Goal: Contribute content: Contribute content

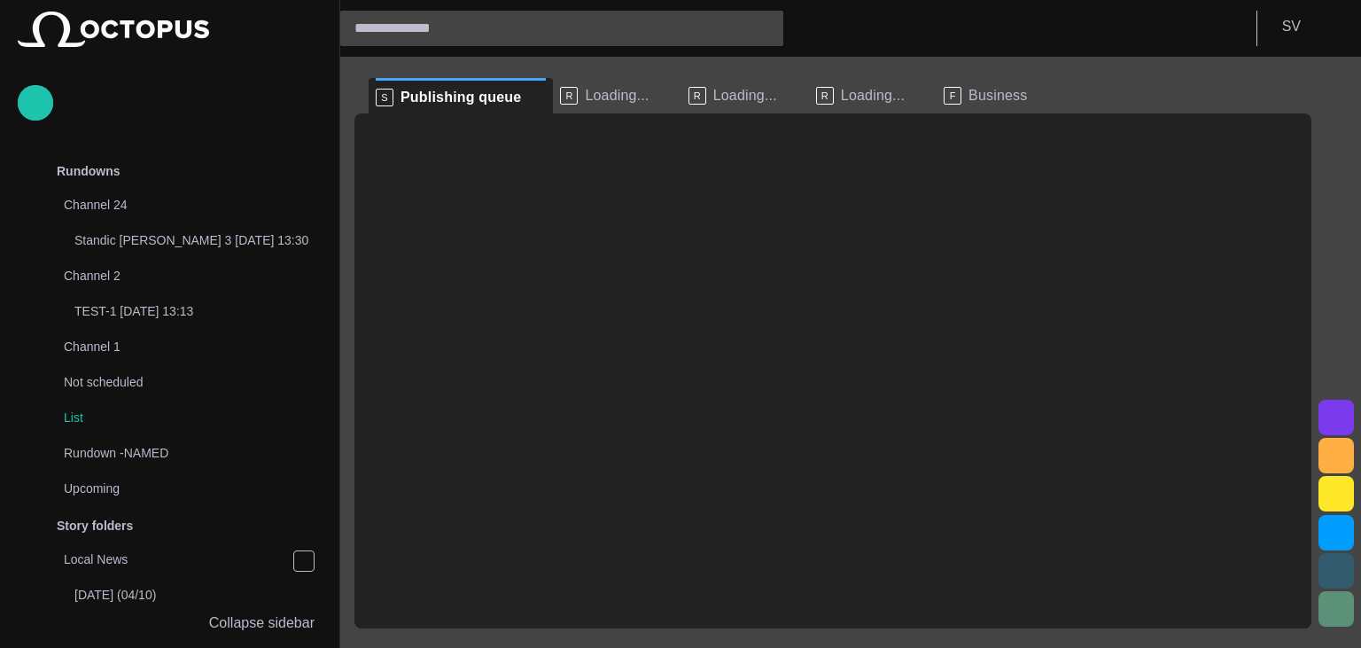
scroll to position [1036, 0]
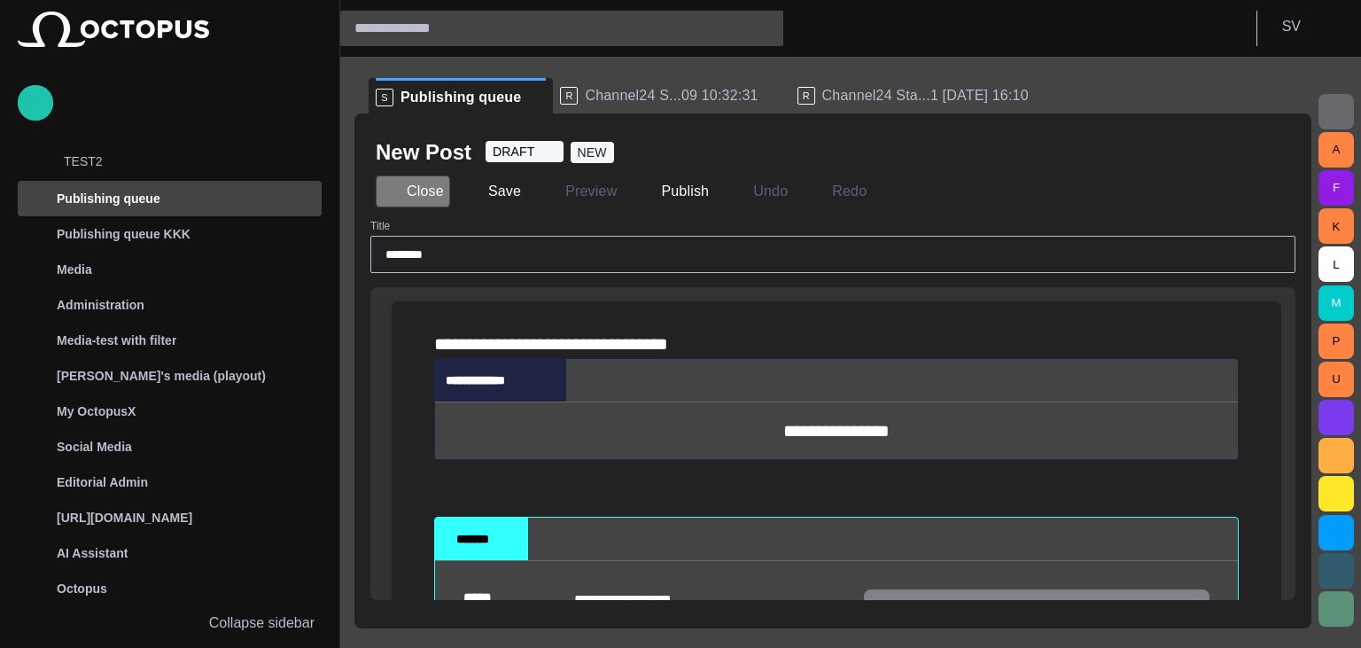
click at [433, 191] on button "Close" at bounding box center [413, 191] width 74 height 32
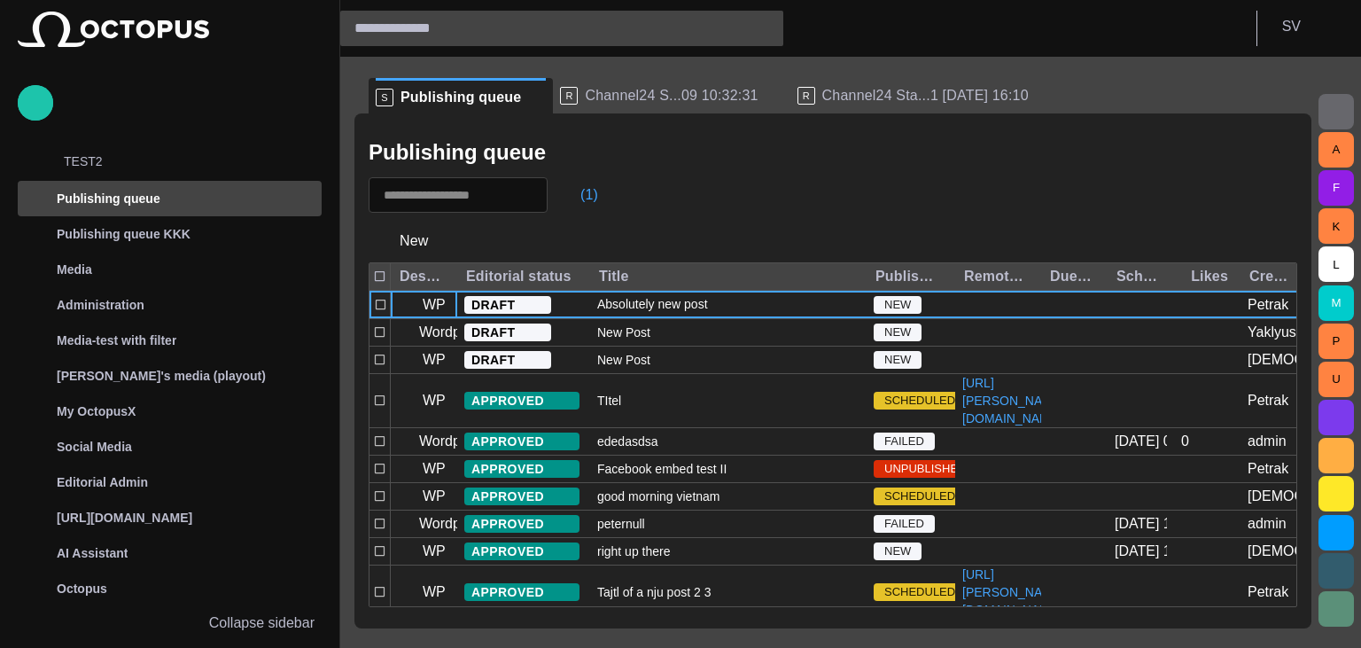
scroll to position [1036, 0]
click at [643, 101] on span "Channel24 S...09 10:32:31" at bounding box center [671, 96] width 173 height 18
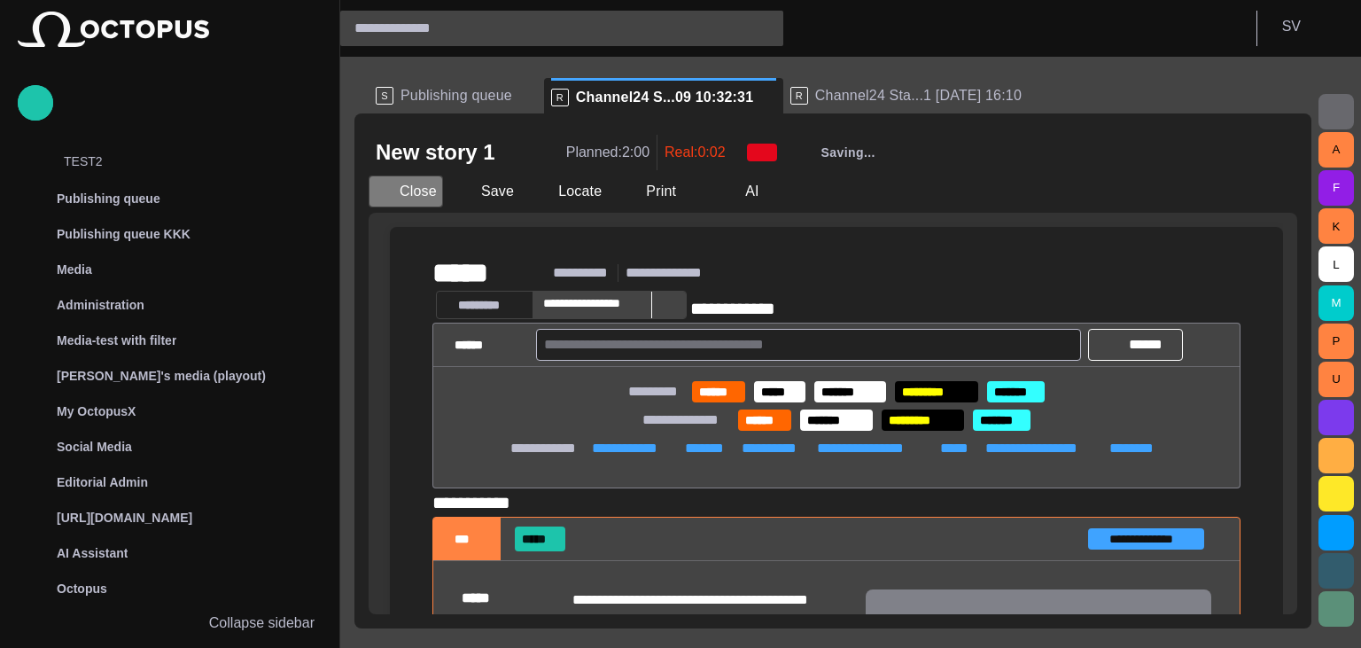
click at [420, 196] on button "Close" at bounding box center [406, 191] width 74 height 32
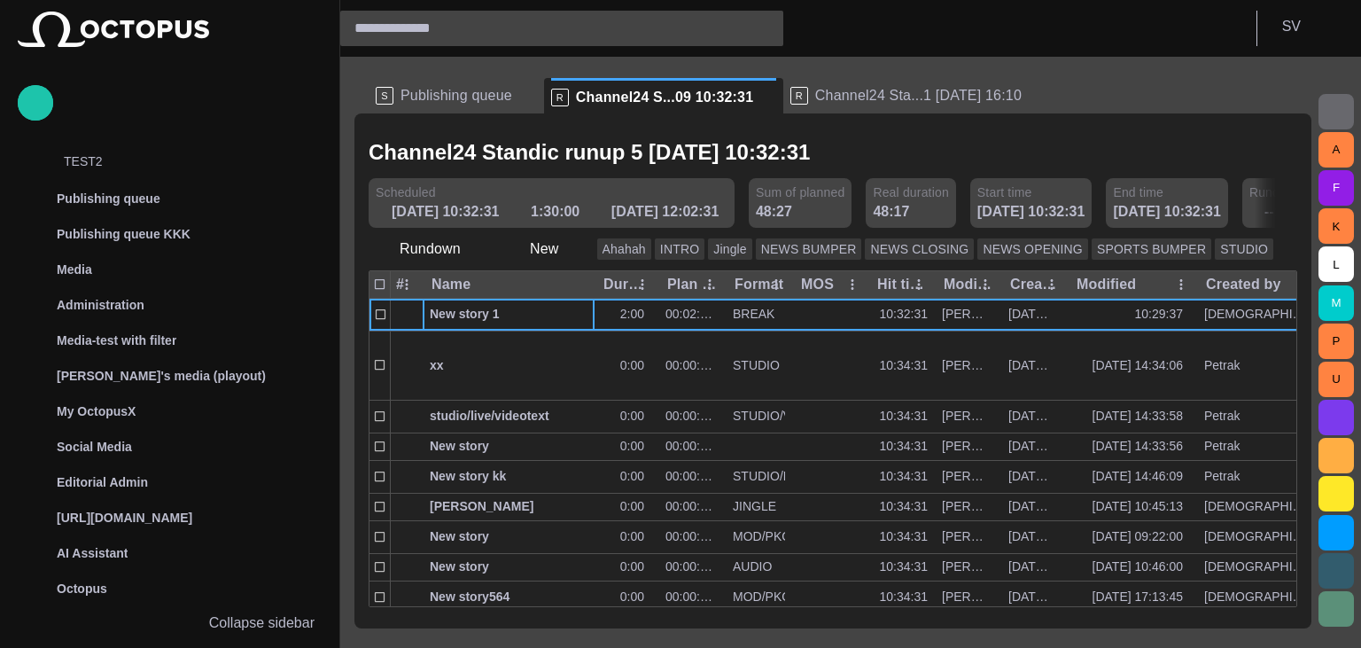
scroll to position [0, 98]
click at [1286, 258] on span "button" at bounding box center [1295, 249] width 18 height 18
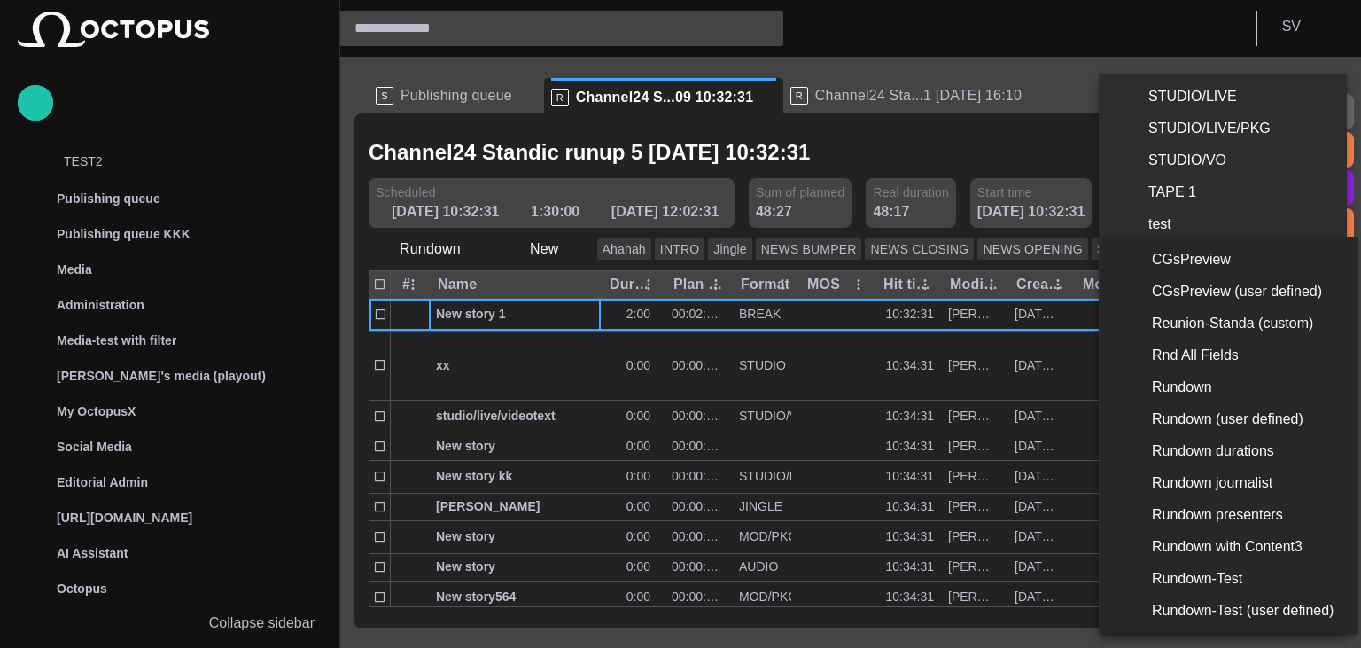
click at [1250, 329] on li "Reunion-Standa (custom)" at bounding box center [1226, 324] width 249 height 32
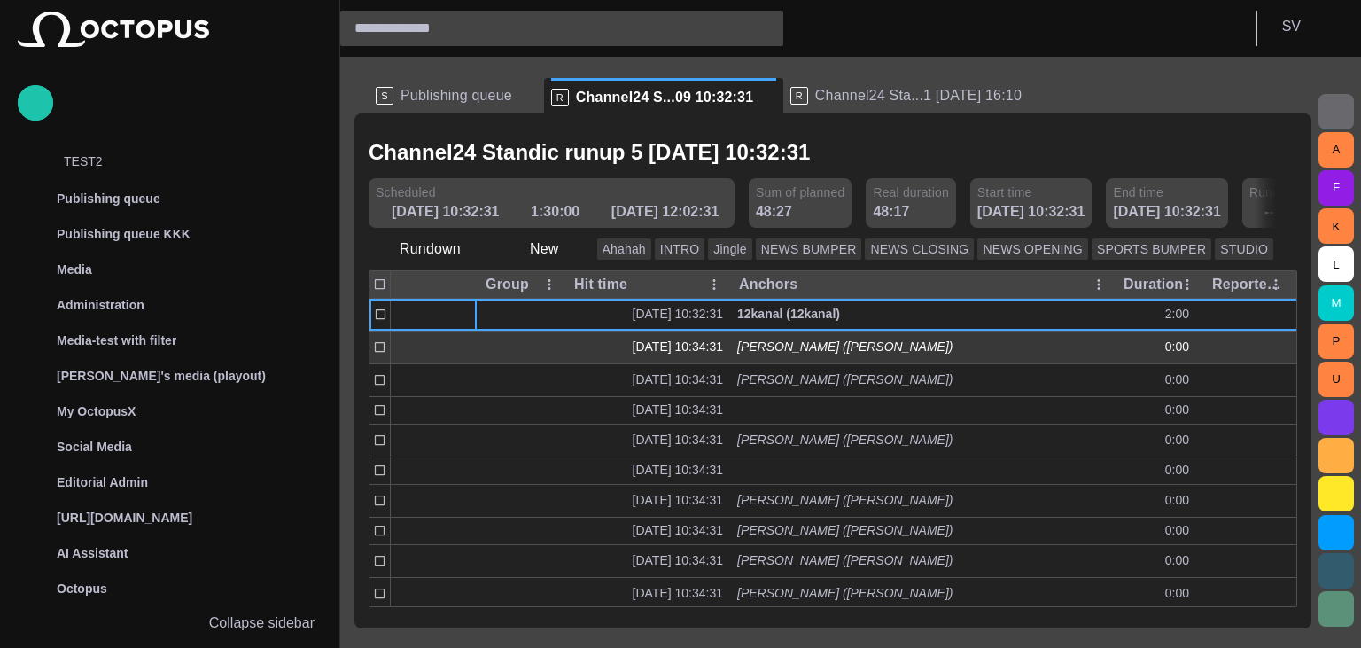
scroll to position [0, 258]
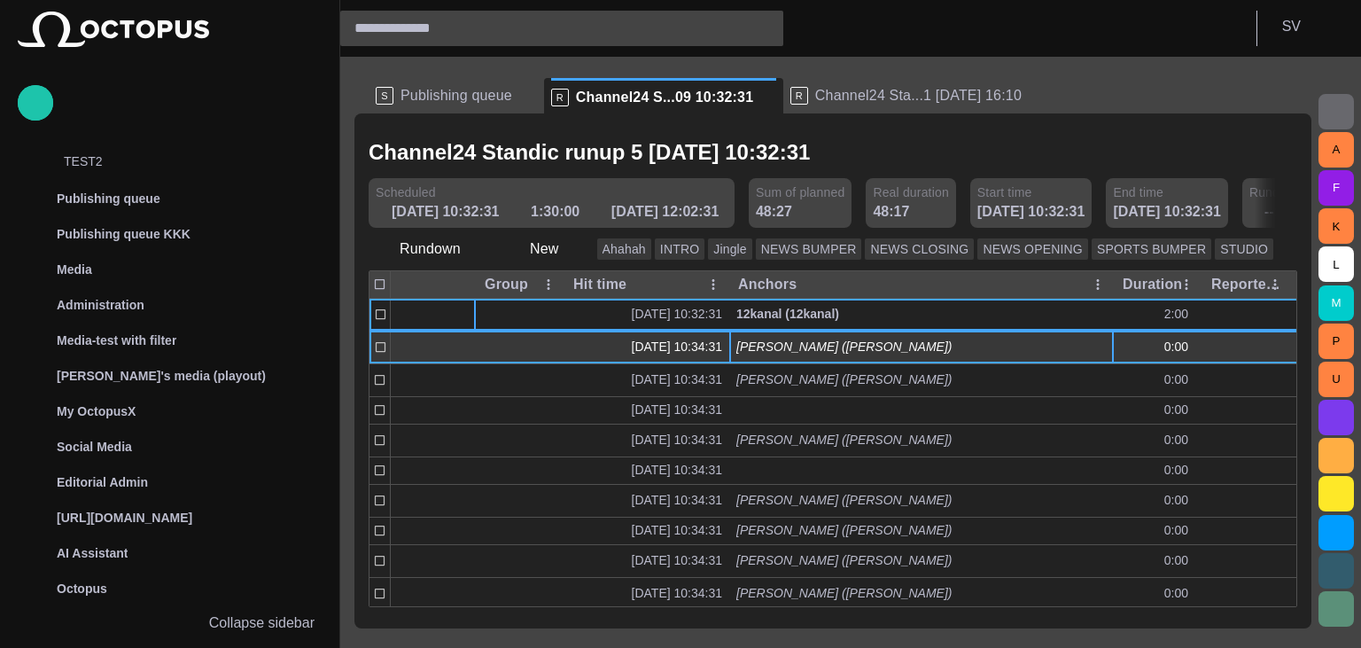
click at [1102, 345] on span "button" at bounding box center [1101, 347] width 14 height 14
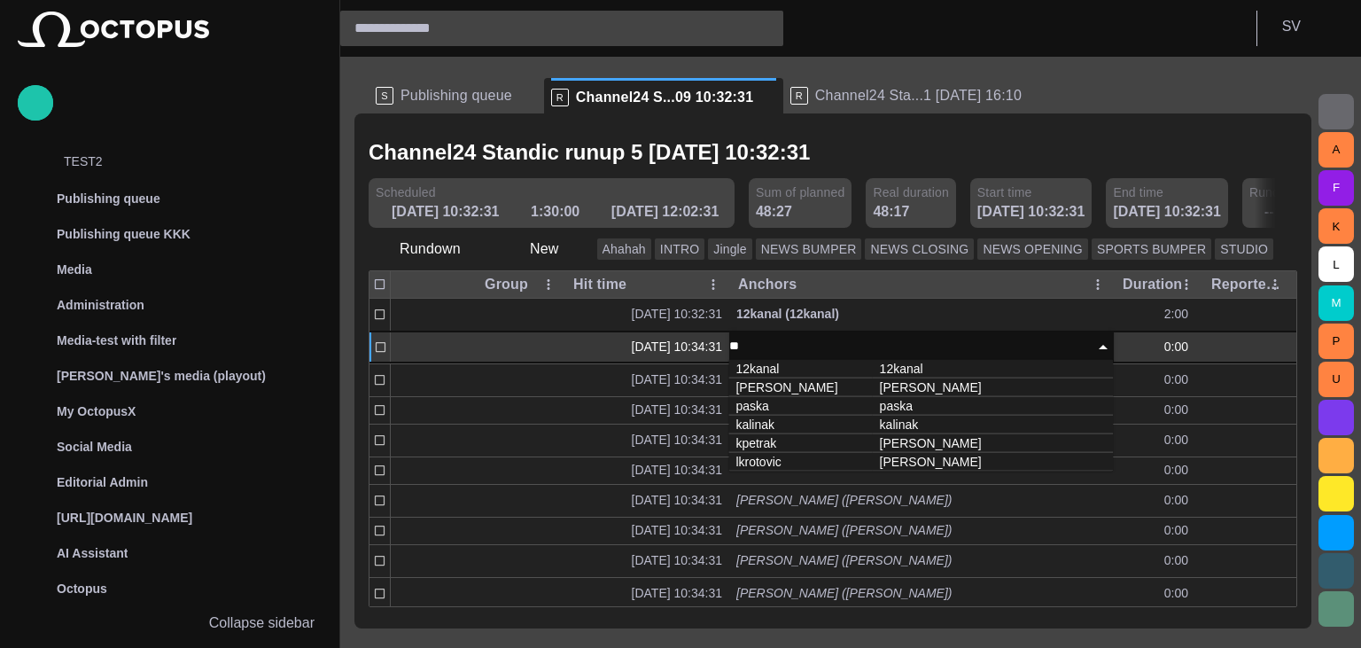
type input "***"
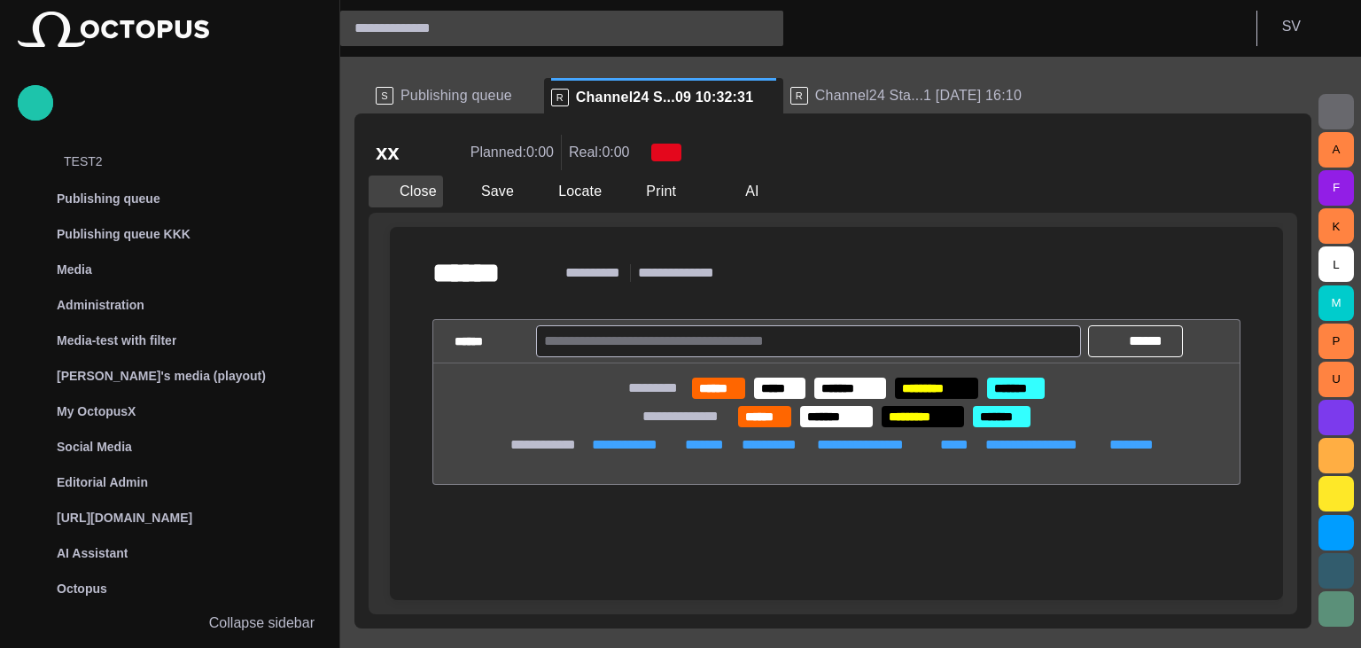
click at [402, 197] on button "Close" at bounding box center [406, 191] width 74 height 32
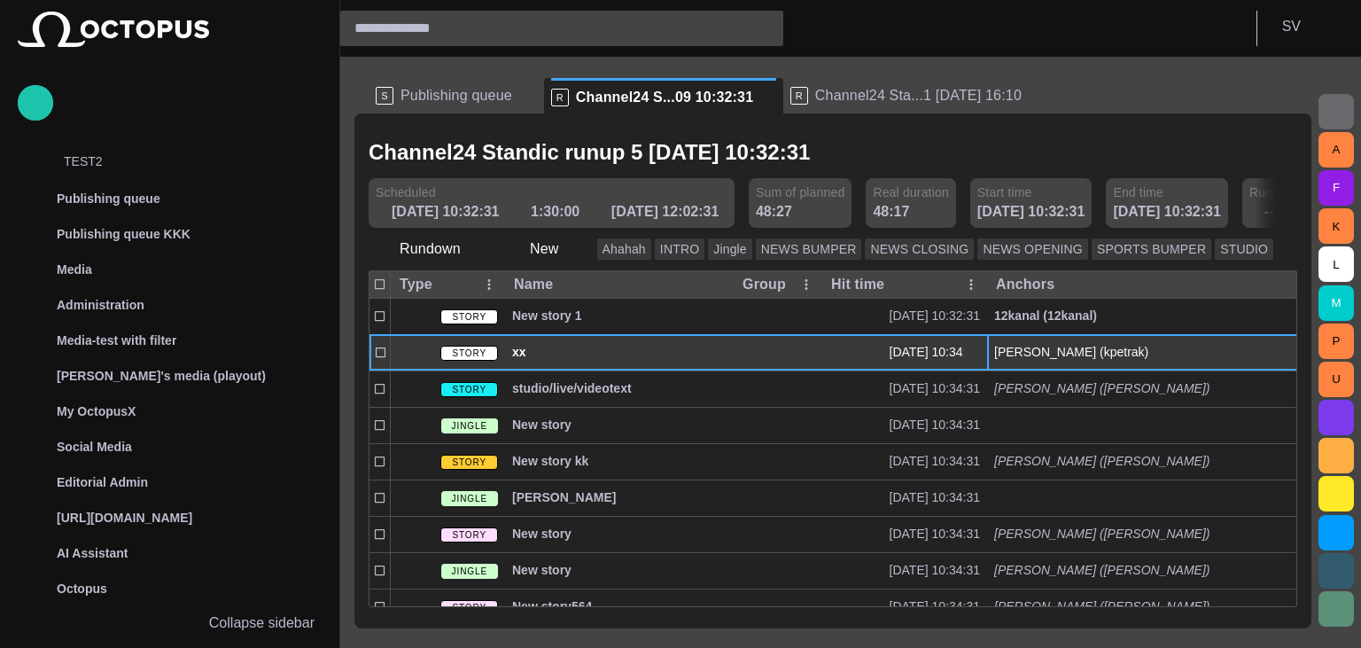
scroll to position [0, 145]
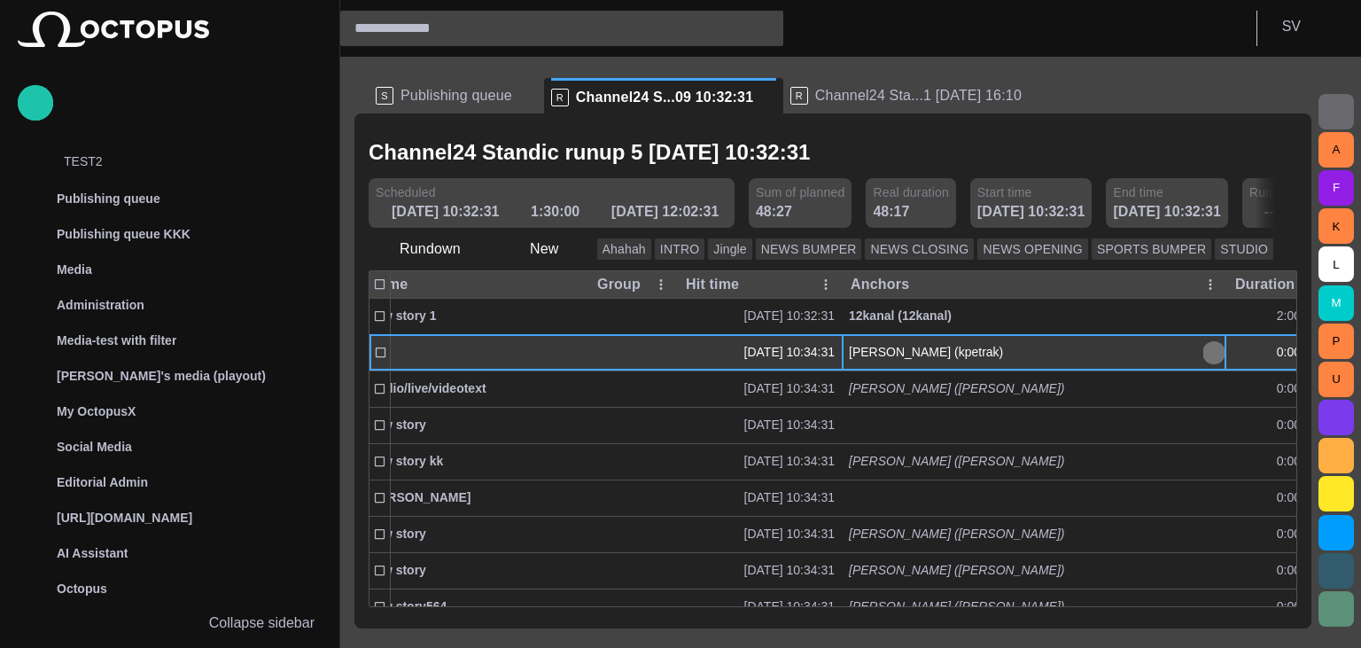
click at [1209, 356] on span "button" at bounding box center [1214, 353] width 14 height 14
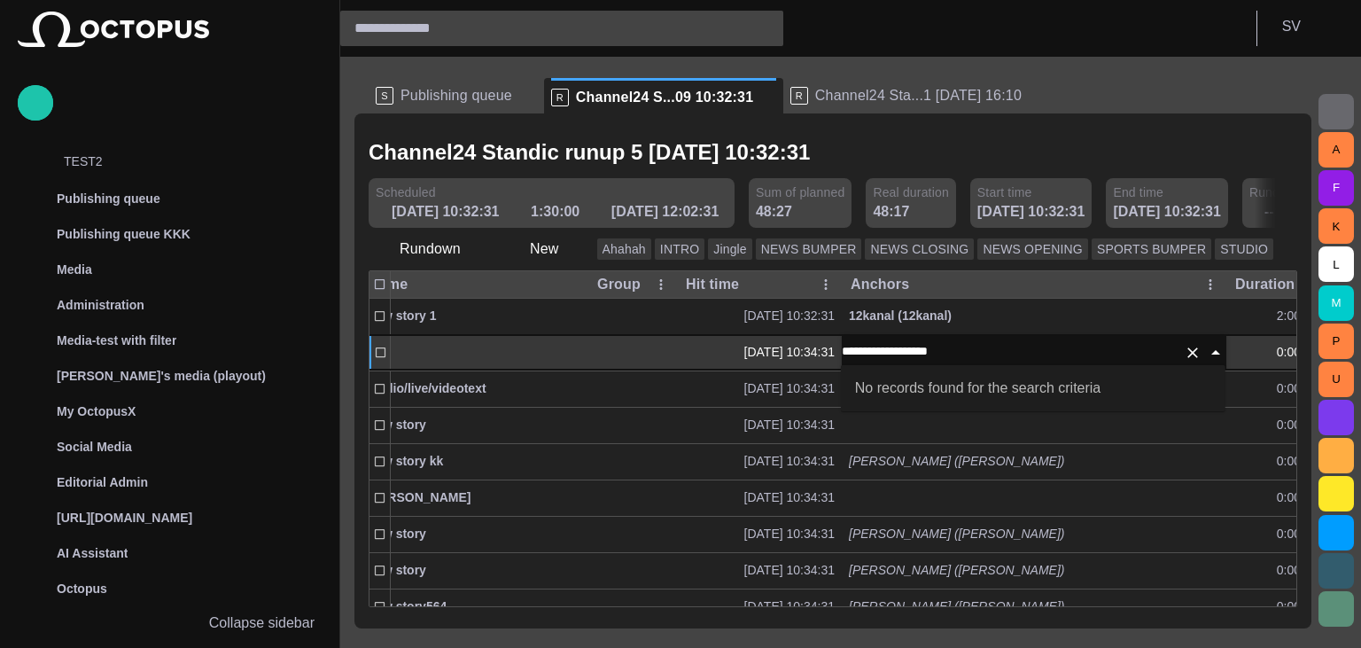
type input "**********"
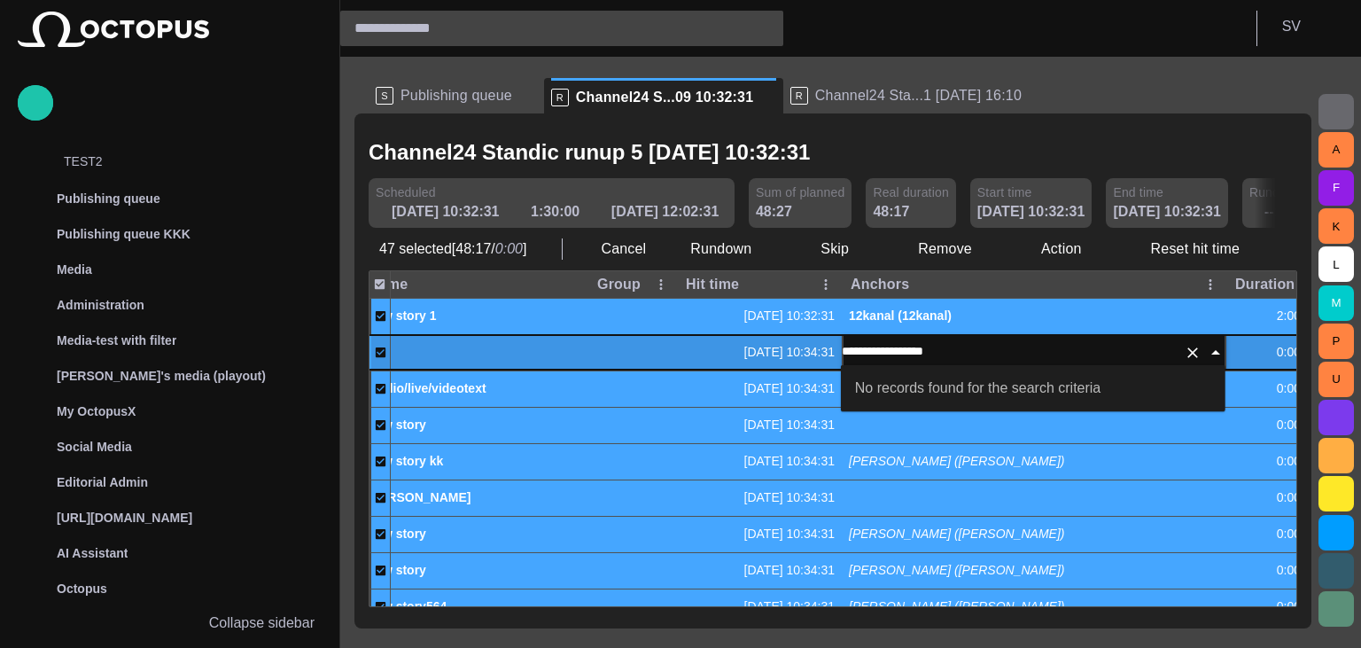
click at [1152, 356] on input "**********" at bounding box center [1009, 352] width 335 height 22
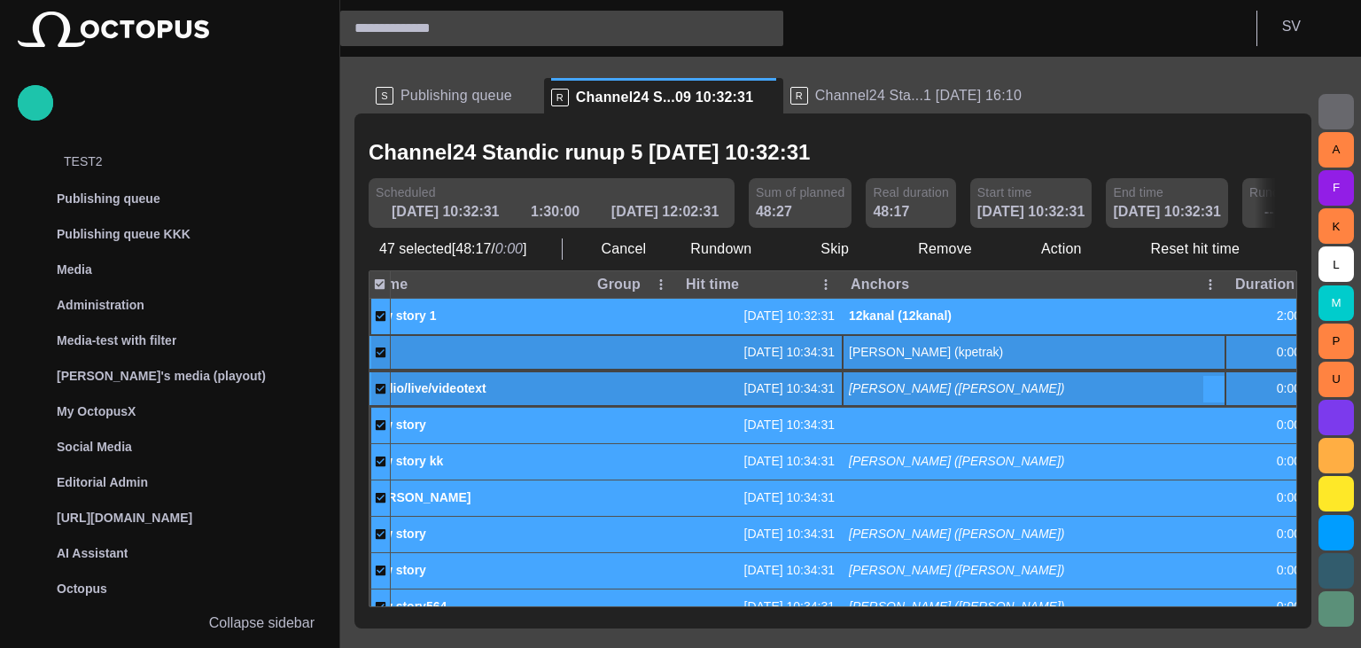
click at [1205, 392] on button "button" at bounding box center [1213, 389] width 21 height 27
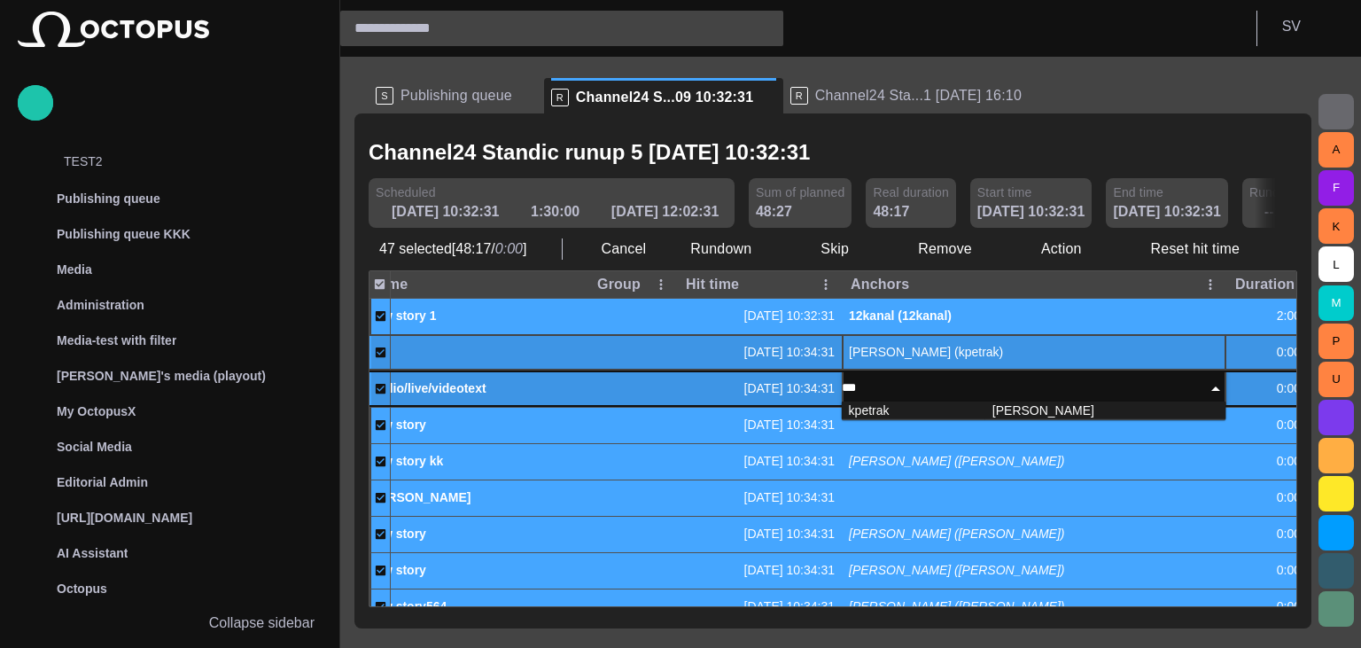
type input "****"
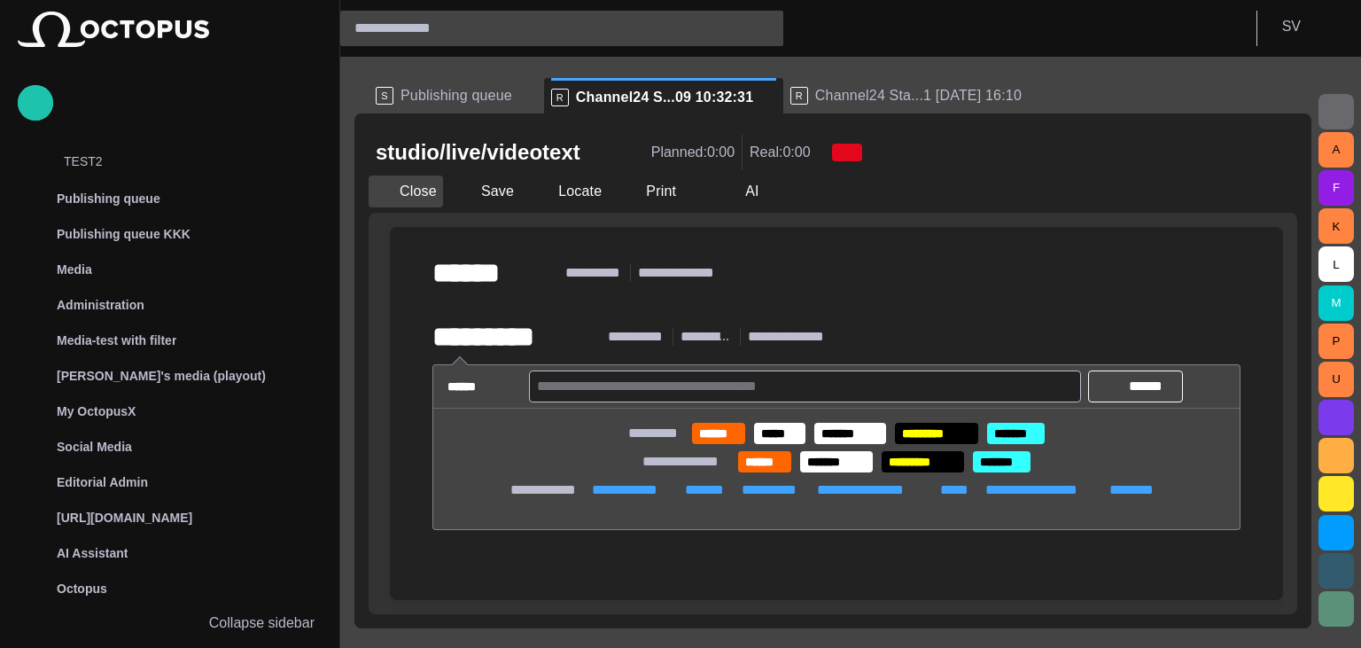
click at [402, 200] on button "Close" at bounding box center [406, 191] width 74 height 32
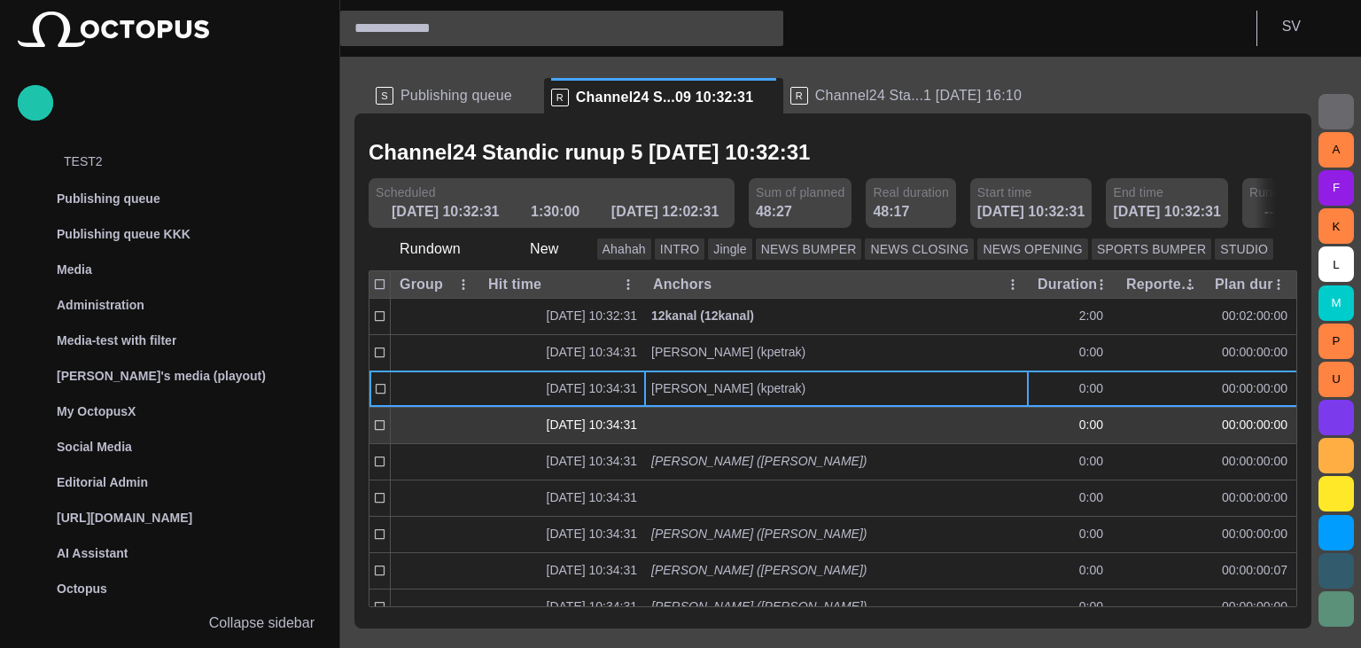
scroll to position [0, 344]
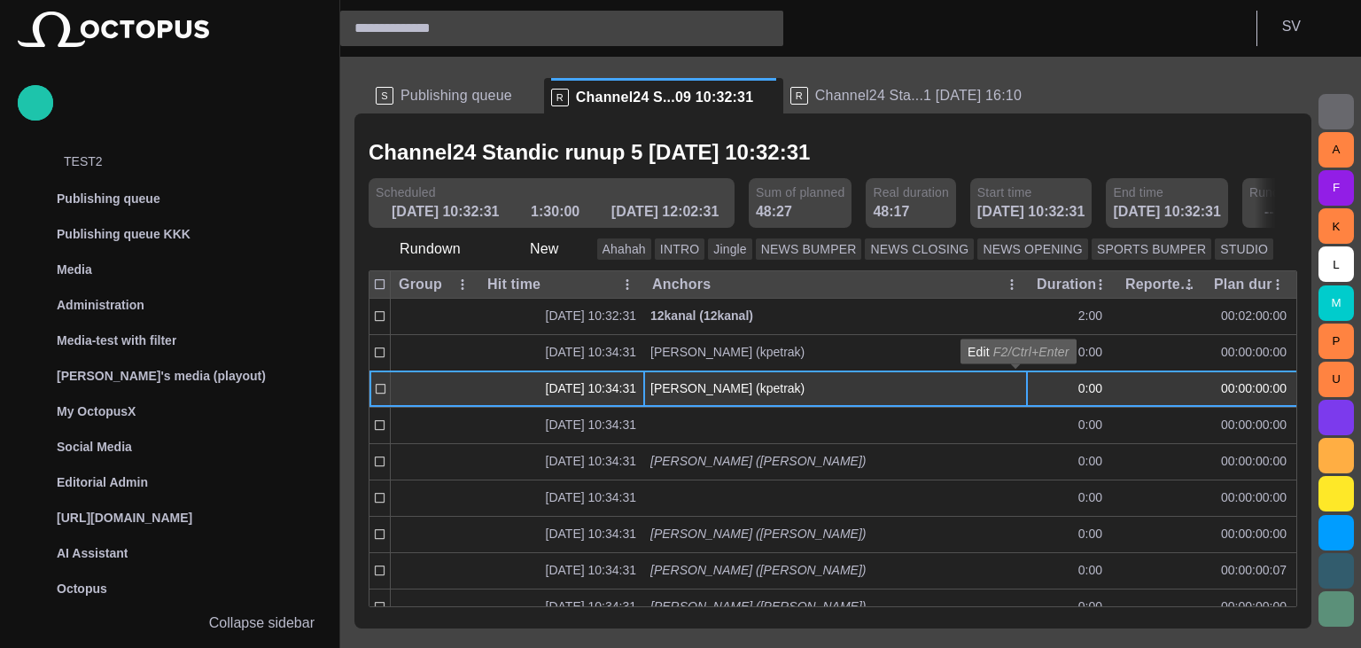
click at [1014, 388] on span "button" at bounding box center [1016, 389] width 14 height 14
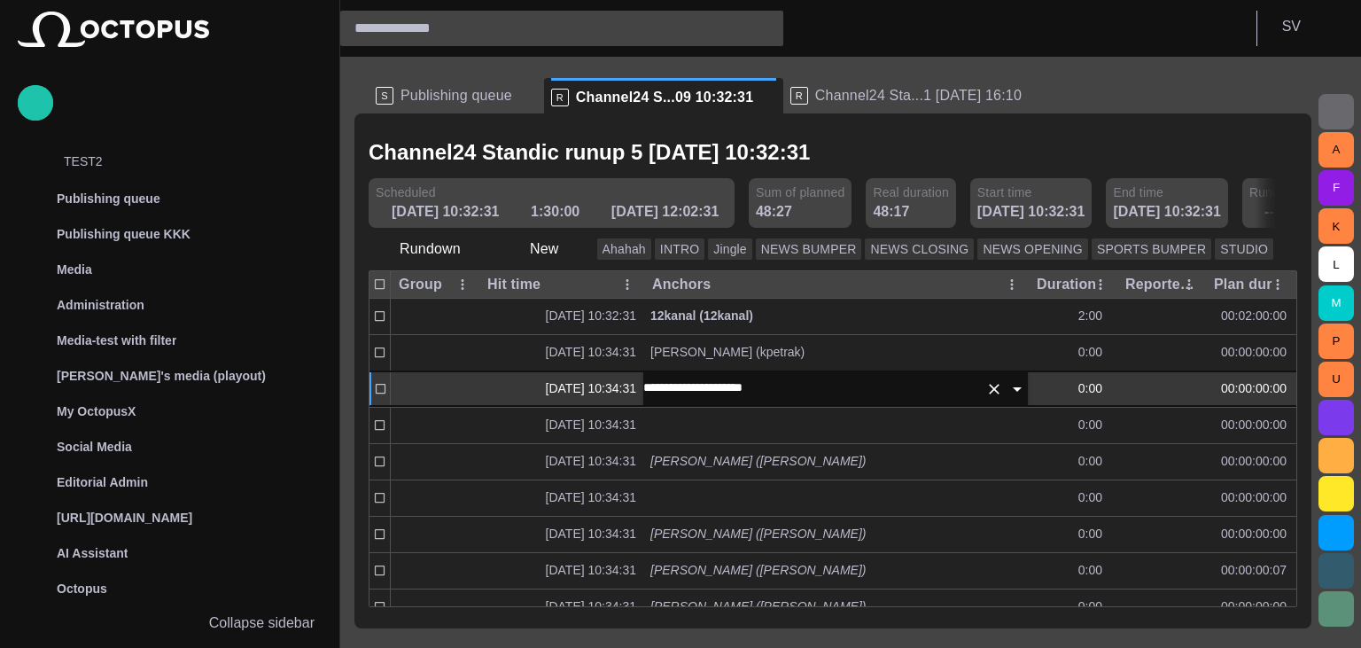
click at [1001, 388] on icon "Clear" at bounding box center [994, 389] width 18 height 18
click at [936, 387] on input "text" at bounding box center [822, 389] width 358 height 22
type input "**********"
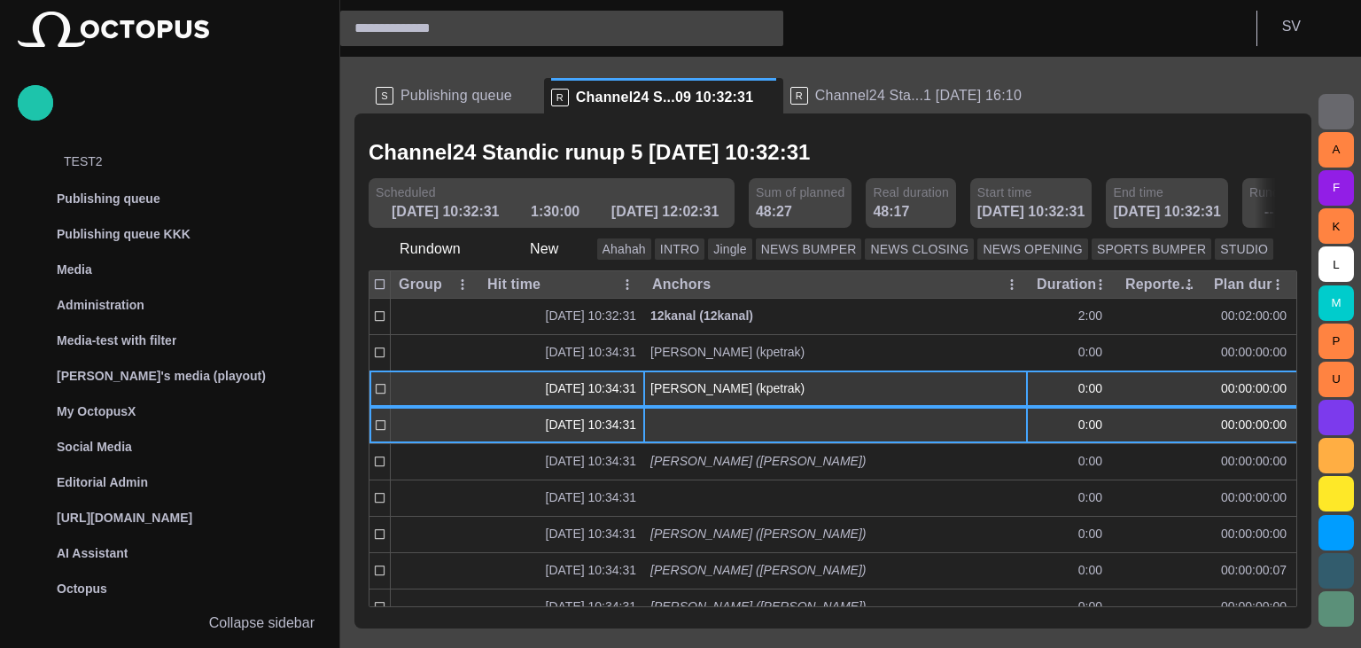
click at [1010, 425] on span "button" at bounding box center [1016, 425] width 14 height 14
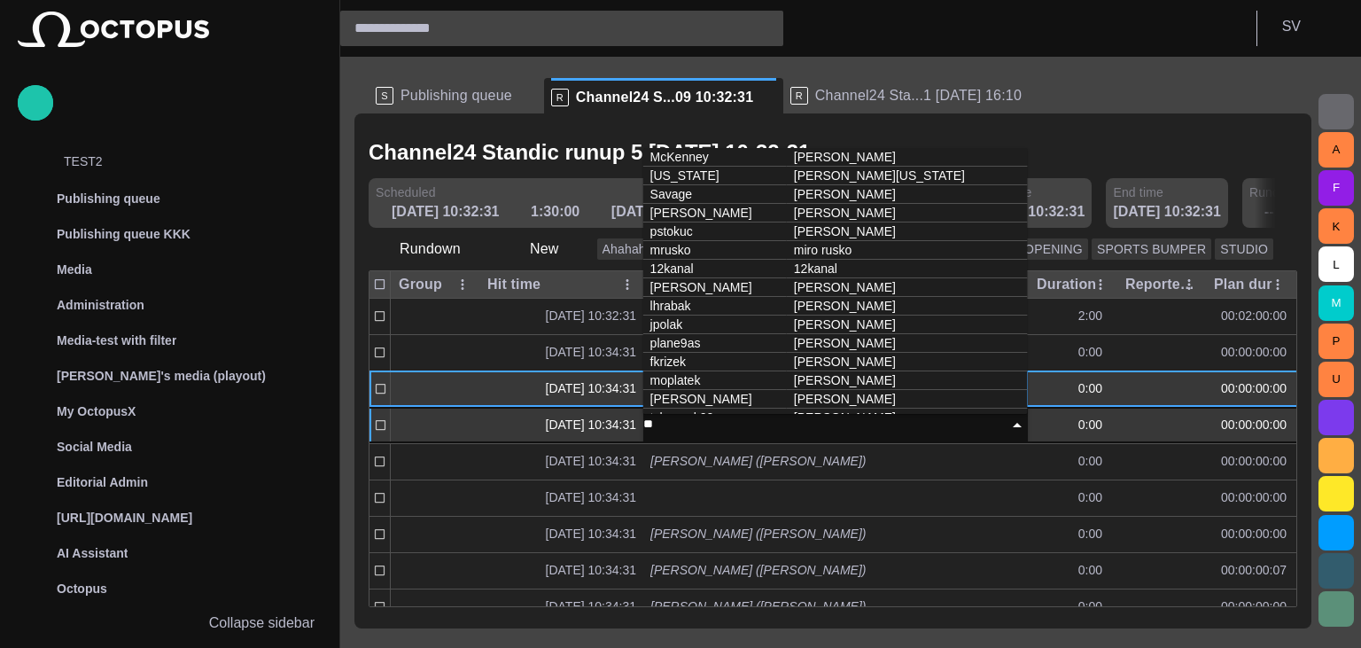
type input "***"
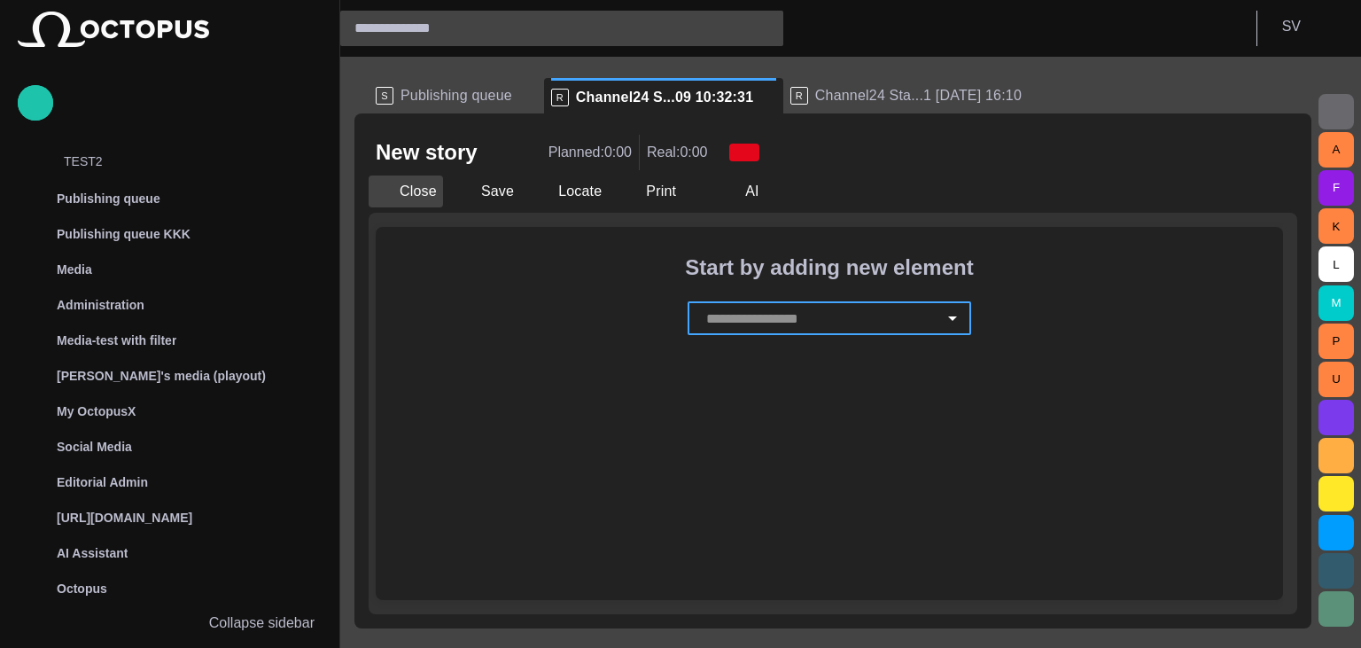
click at [410, 196] on button "Close" at bounding box center [406, 191] width 74 height 32
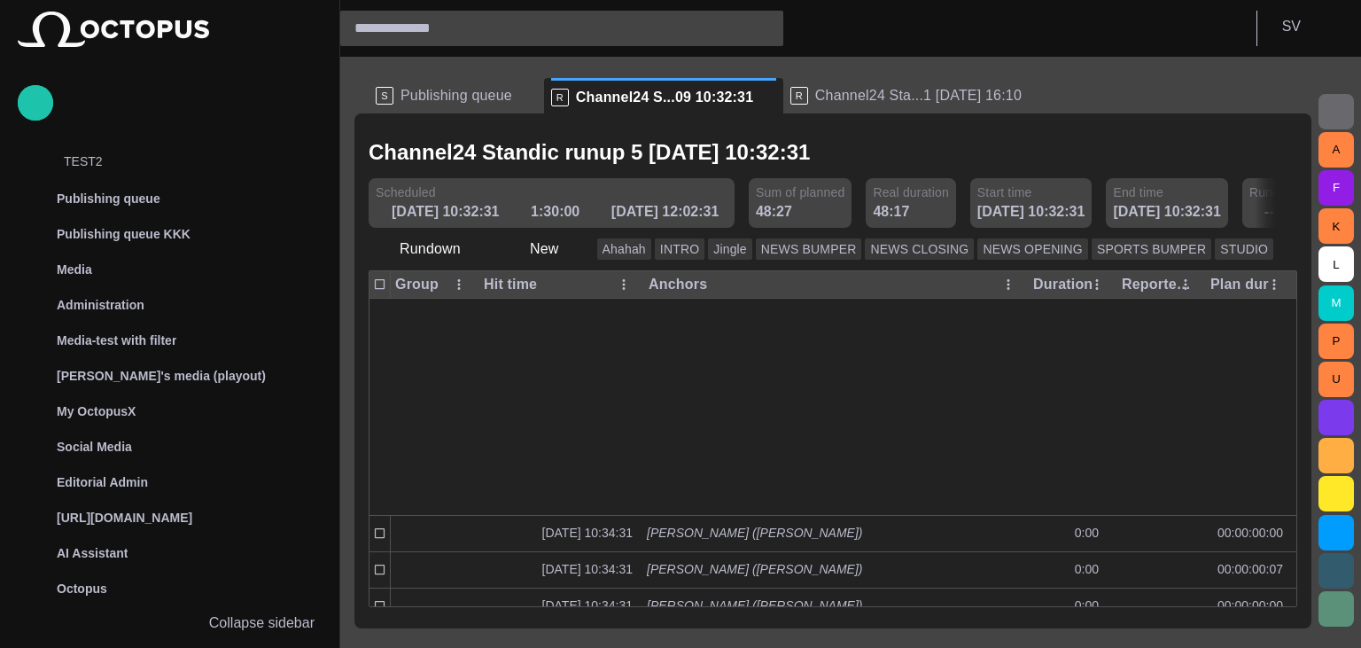
scroll to position [211, 0]
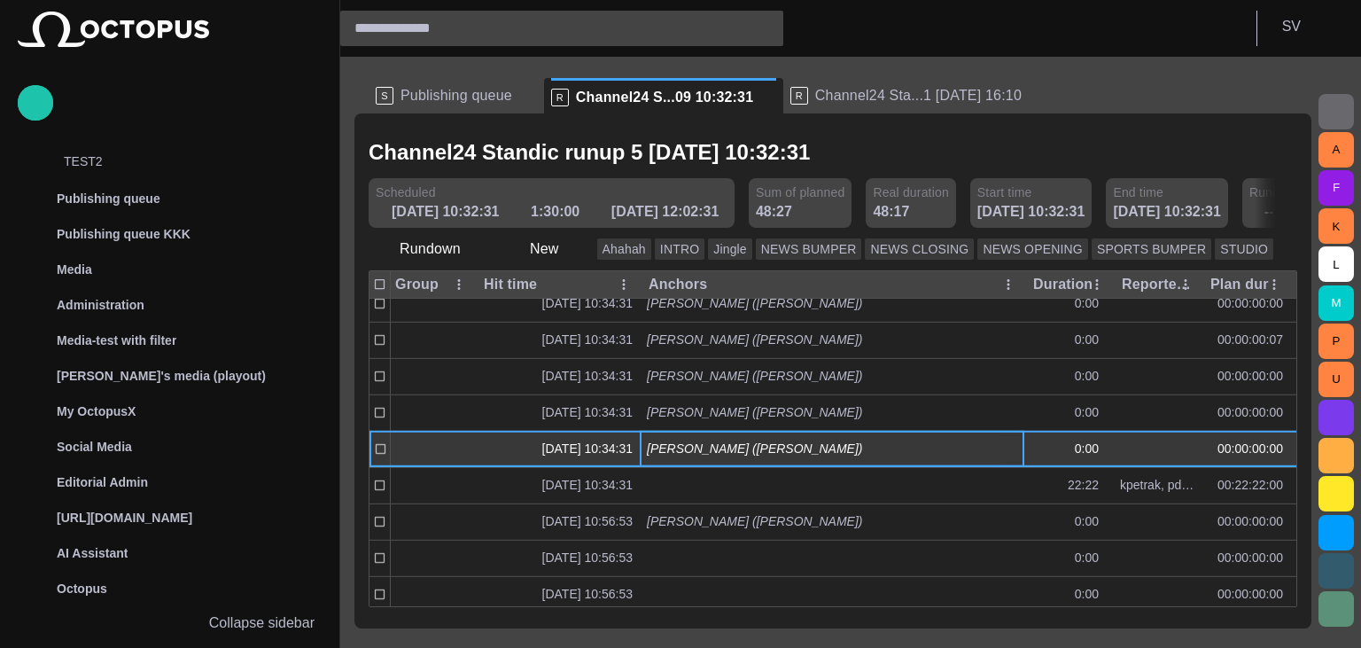
click at [1007, 445] on span "button" at bounding box center [1012, 449] width 14 height 14
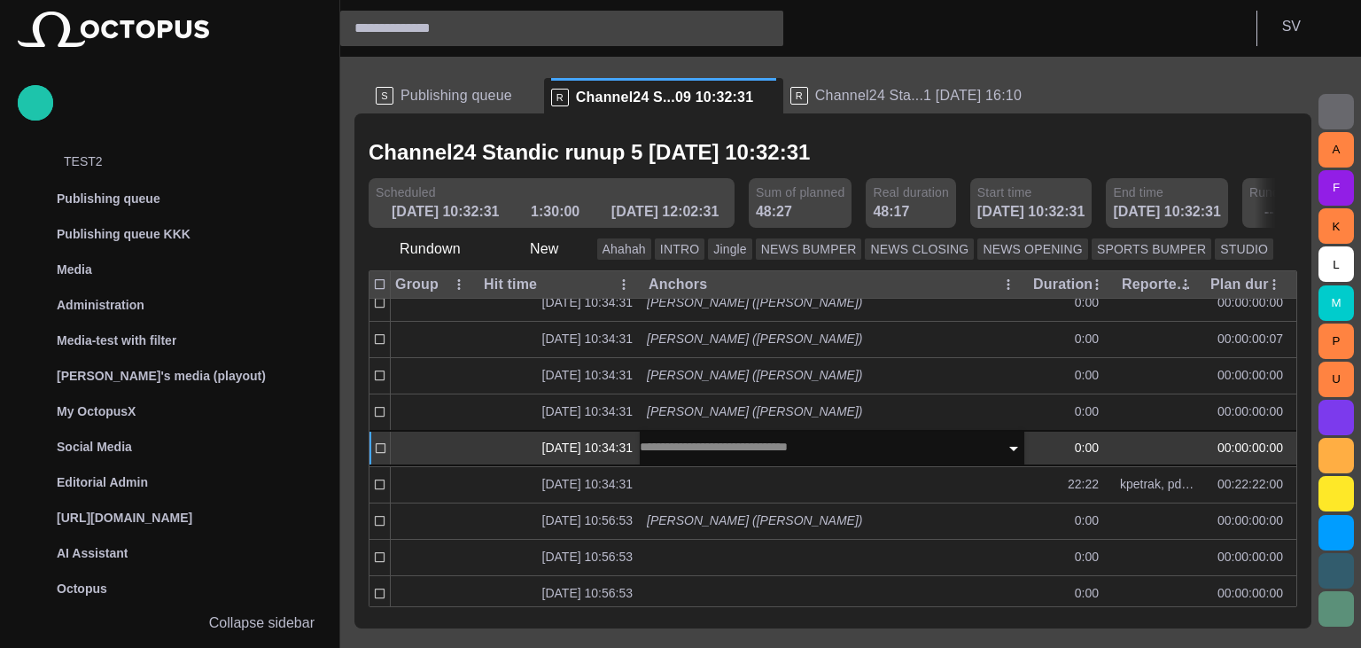
scroll to position [0, 347]
type input "**"
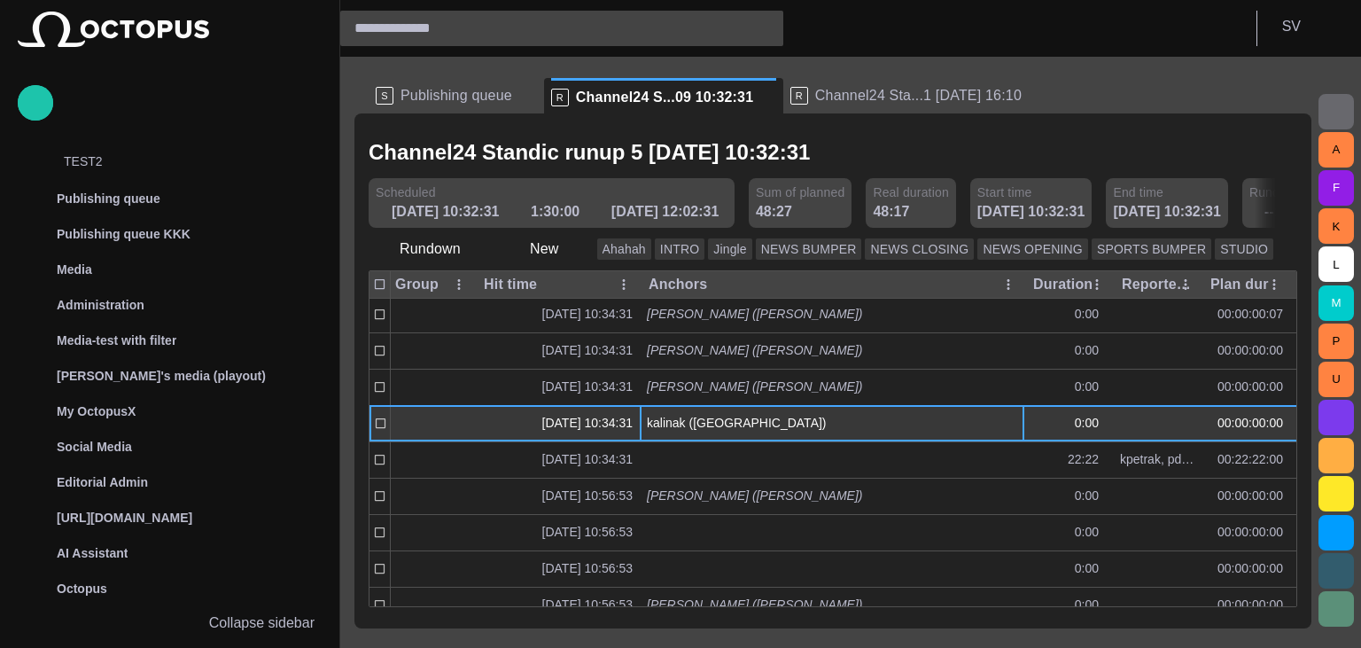
click at [467, 97] on span "Publishing queue" at bounding box center [457, 96] width 112 height 18
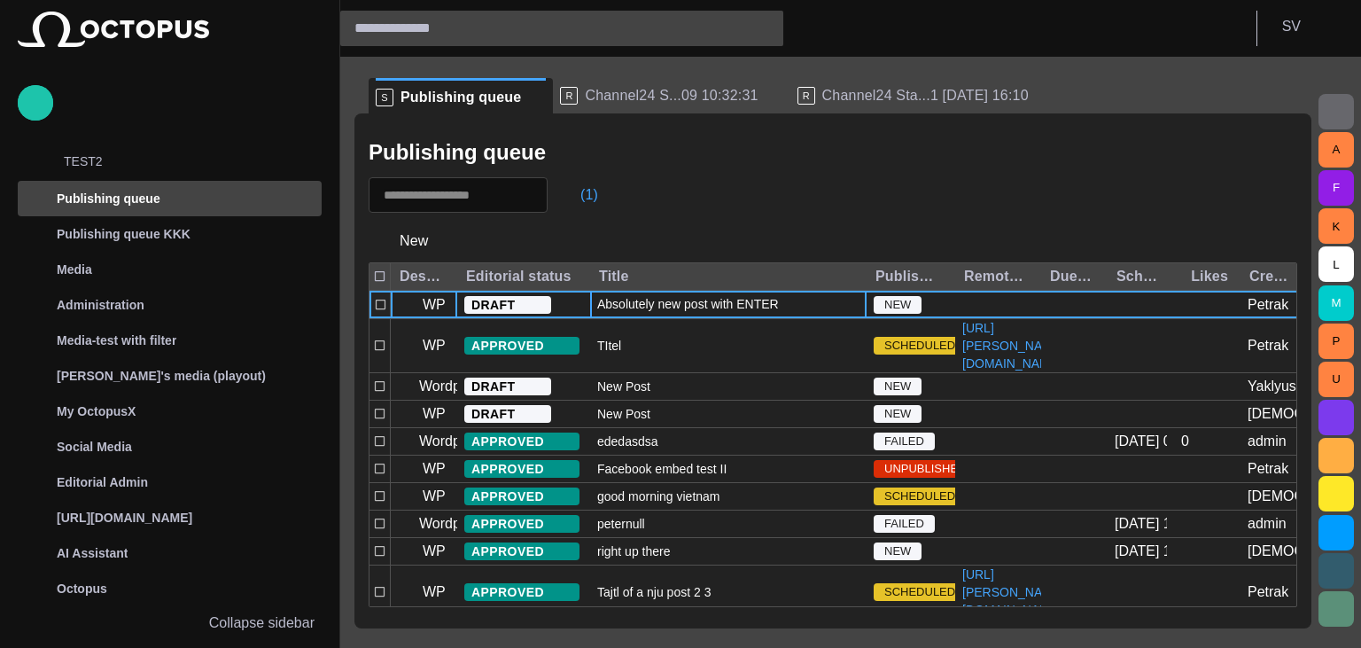
click at [683, 313] on span "Absolutely new post with ENTER" at bounding box center [688, 304] width 182 height 18
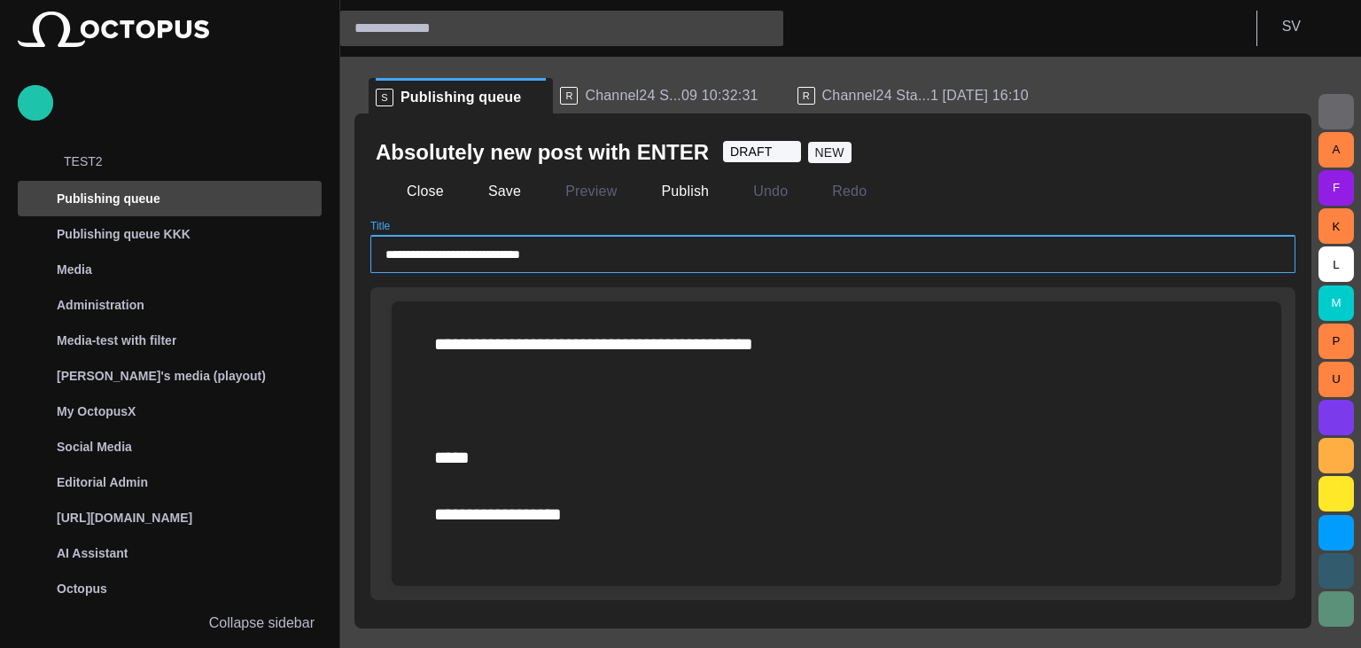
click at [642, 258] on input "**********" at bounding box center [833, 254] width 895 height 18
type input "**********"
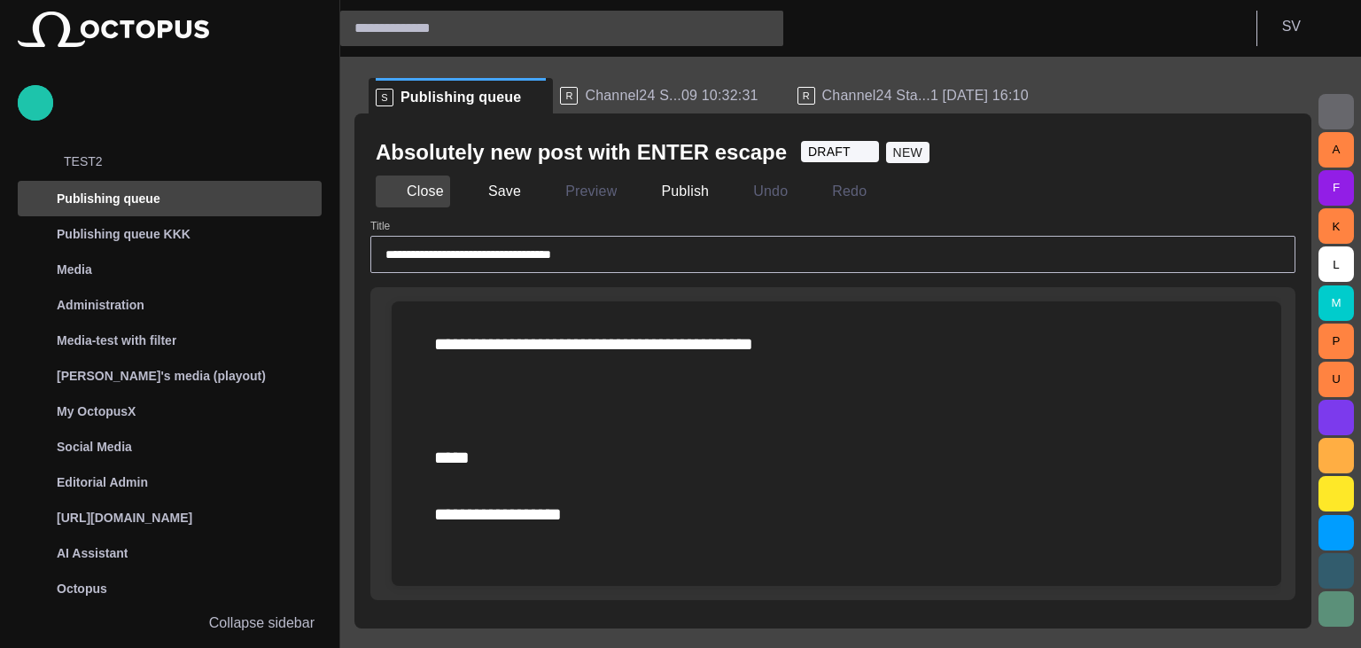
click at [423, 195] on button "Close" at bounding box center [413, 191] width 74 height 32
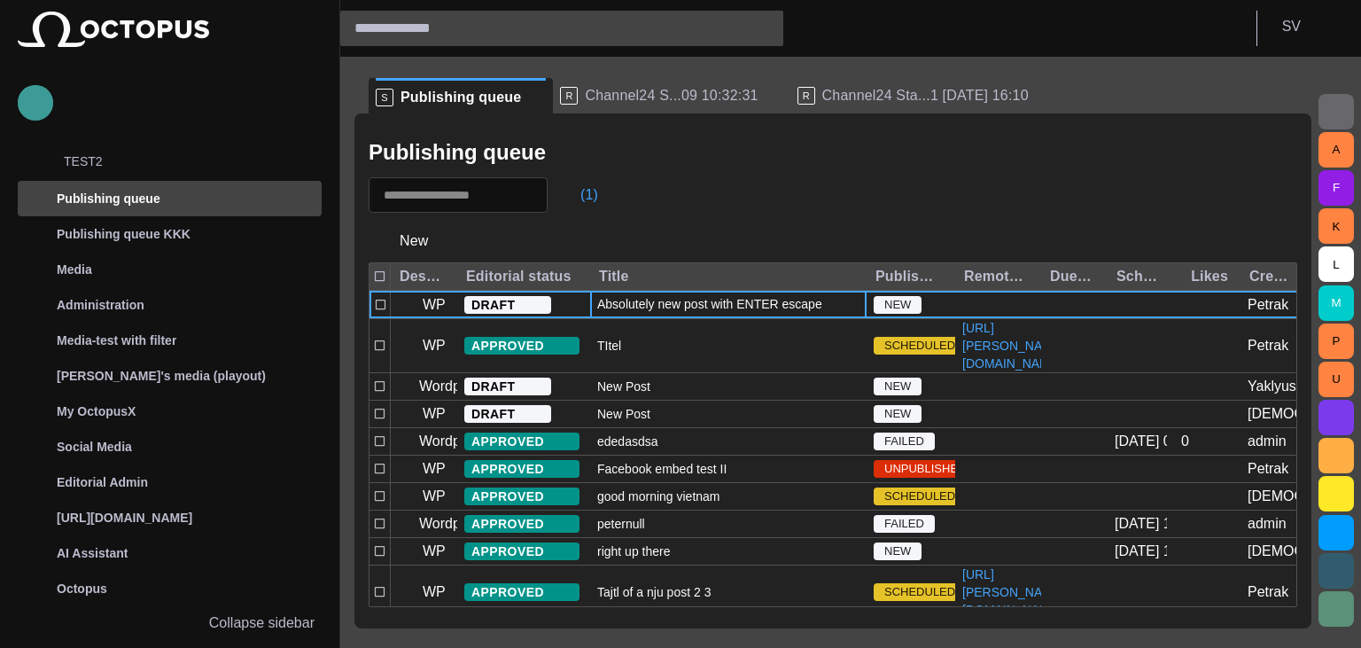
click at [40, 108] on span "button" at bounding box center [35, 102] width 21 height 23
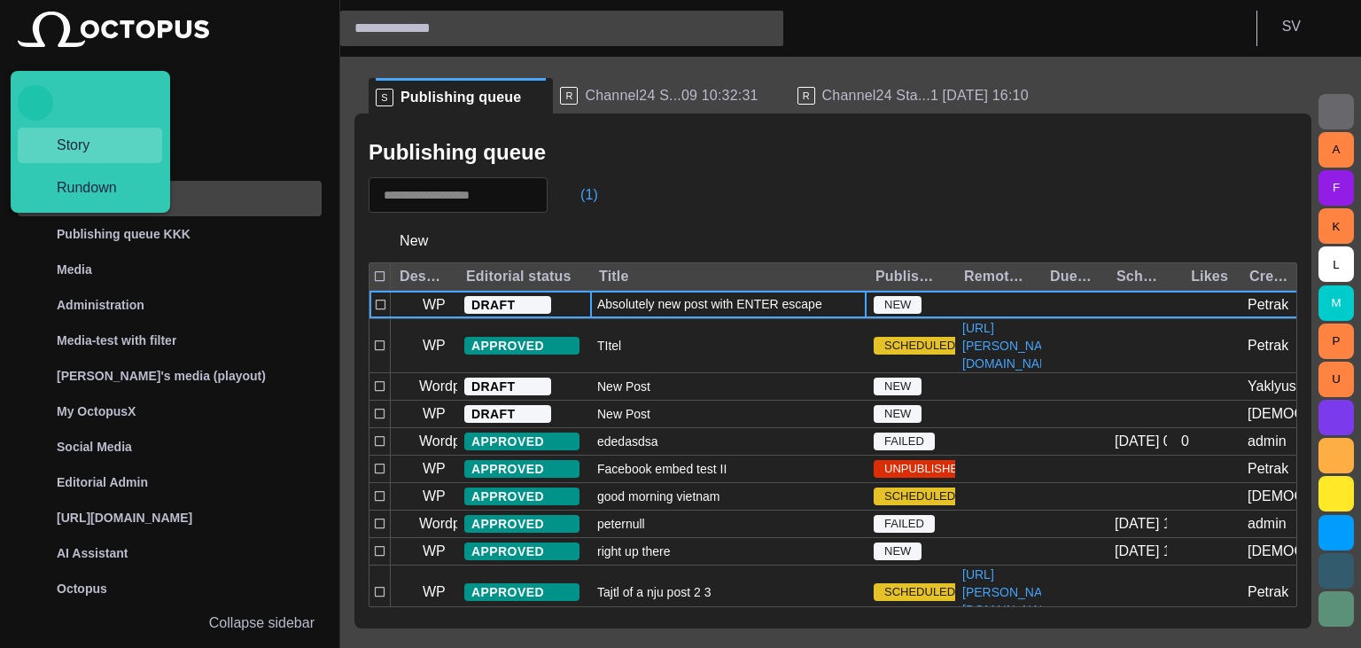
click at [91, 146] on span "Story" at bounding box center [97, 145] width 109 height 21
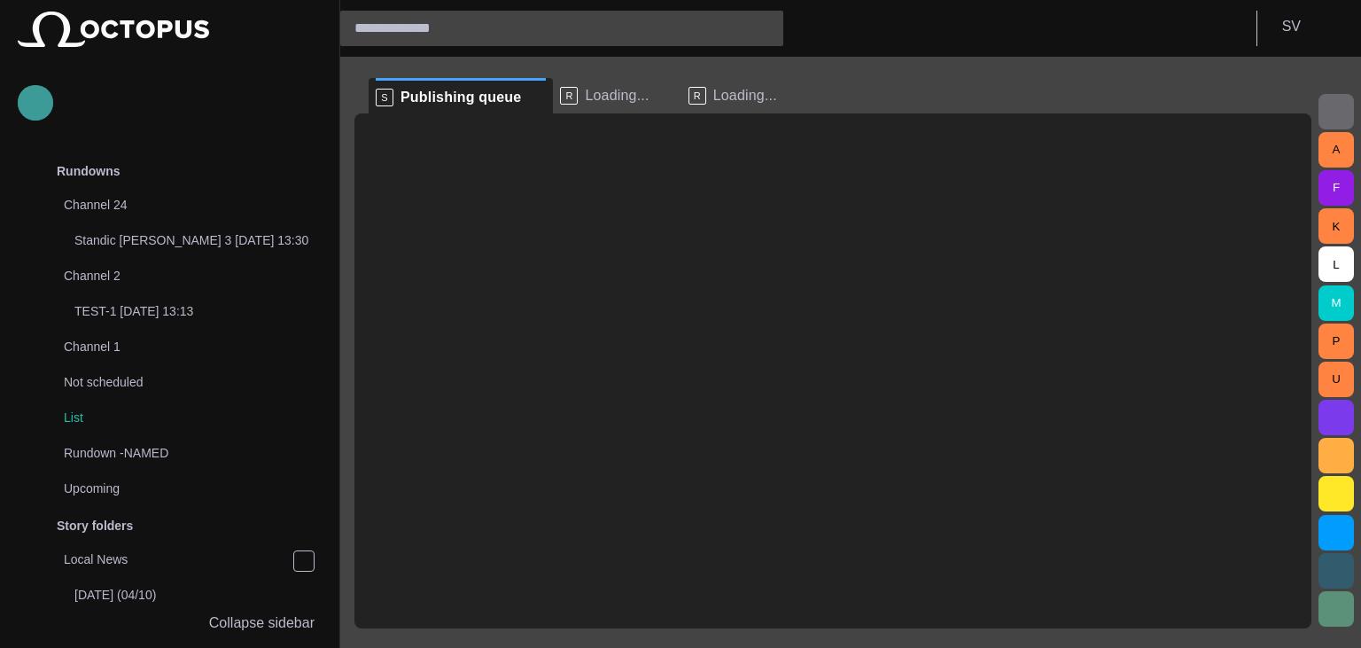
click at [23, 107] on button "button" at bounding box center [35, 102] width 35 height 35
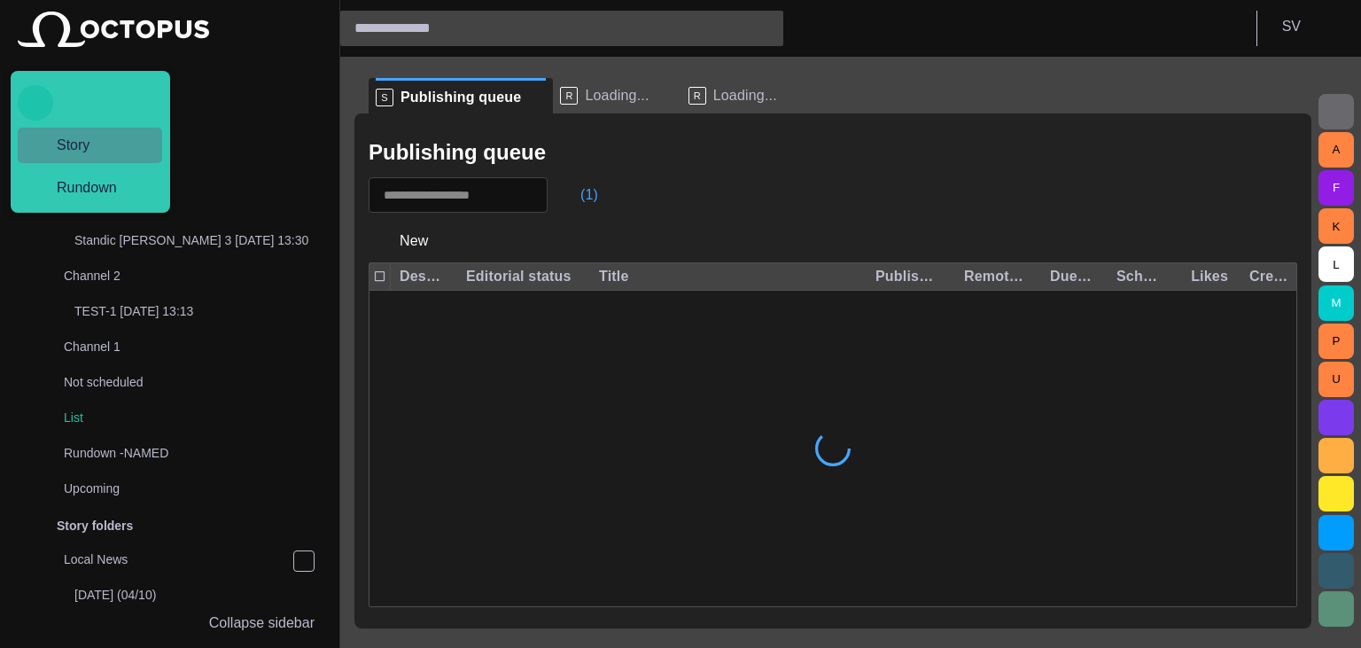
click at [90, 142] on span "Story" at bounding box center [97, 145] width 109 height 21
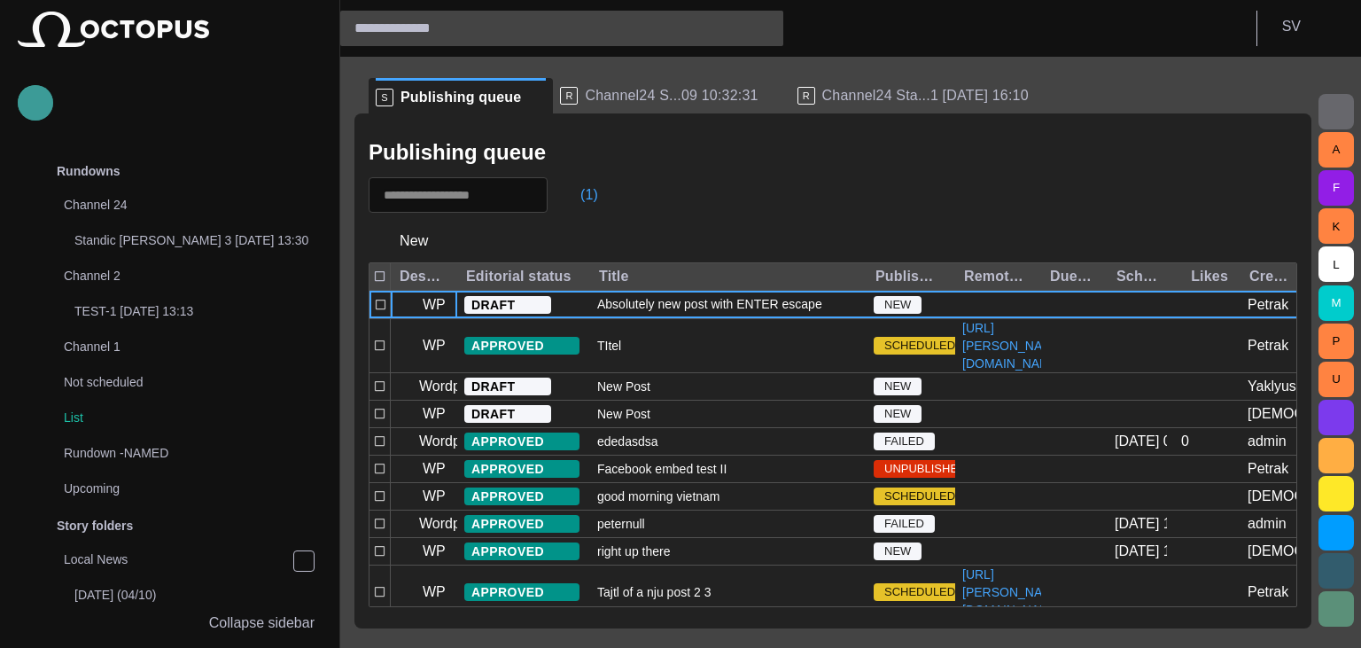
click at [44, 102] on span "button" at bounding box center [35, 102] width 21 height 23
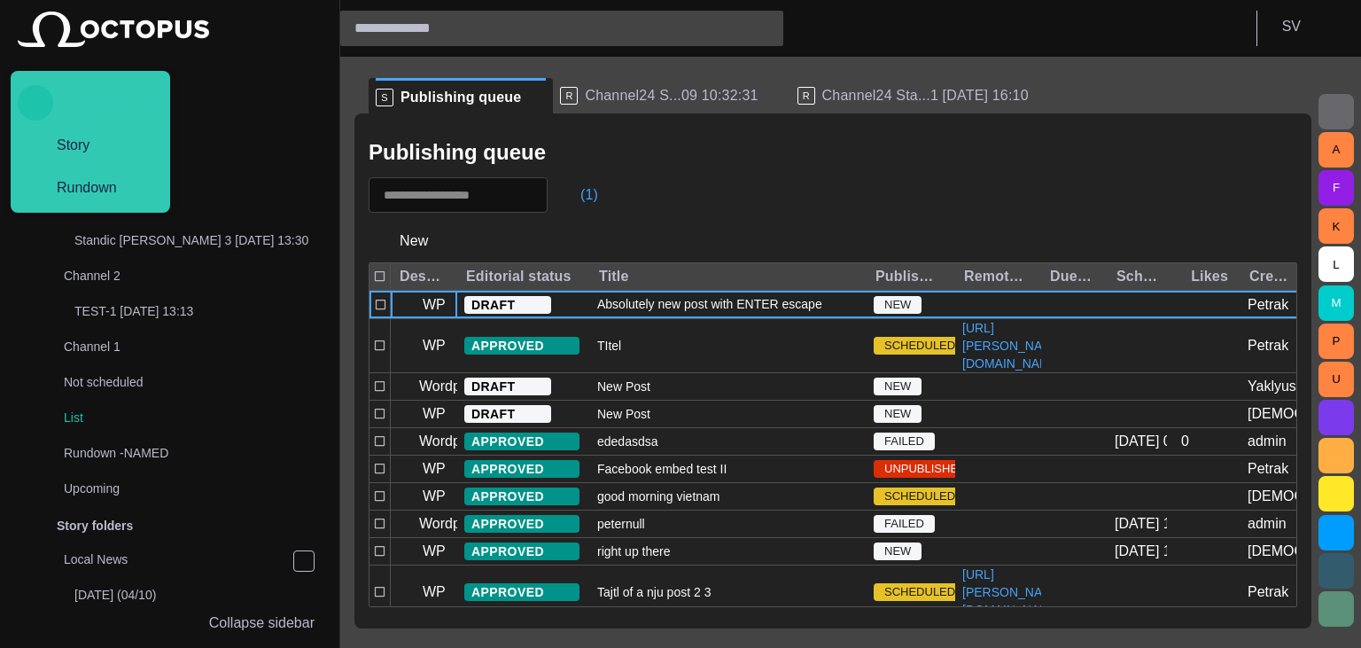
scroll to position [1036, 0]
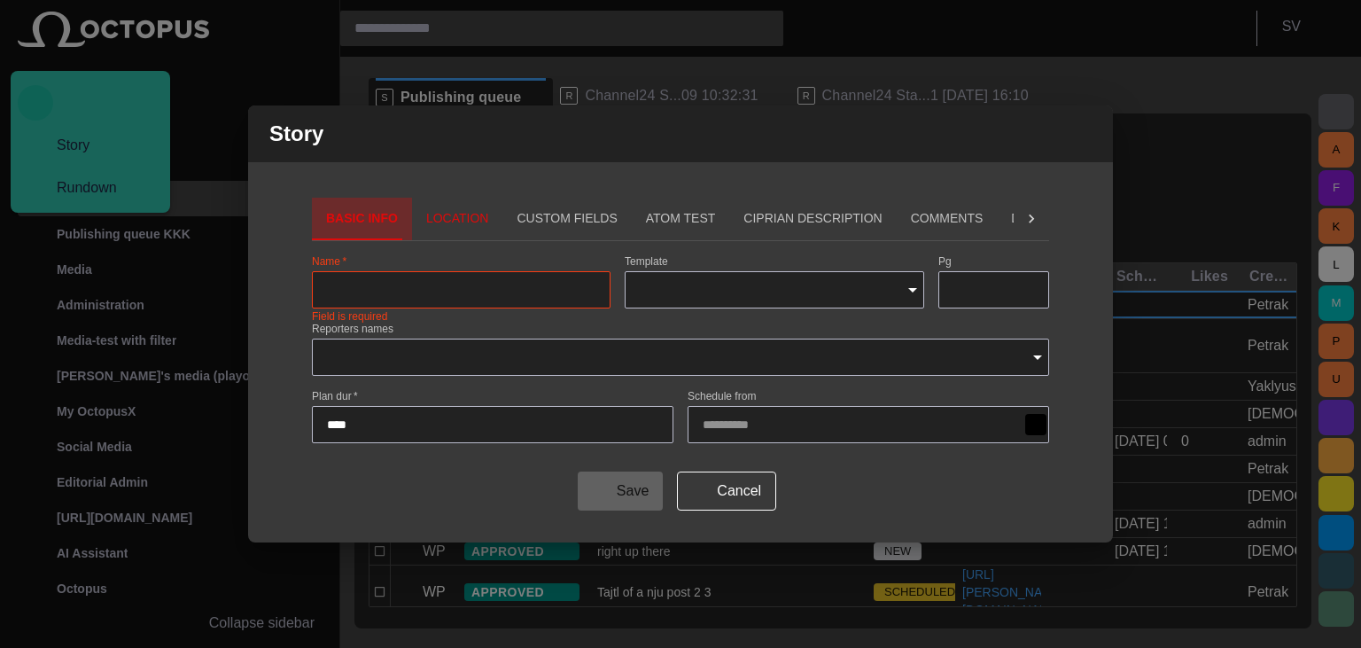
click at [401, 201] on button "Basic Info" at bounding box center [362, 219] width 100 height 43
click at [419, 217] on button "Location" at bounding box center [457, 219] width 91 height 43
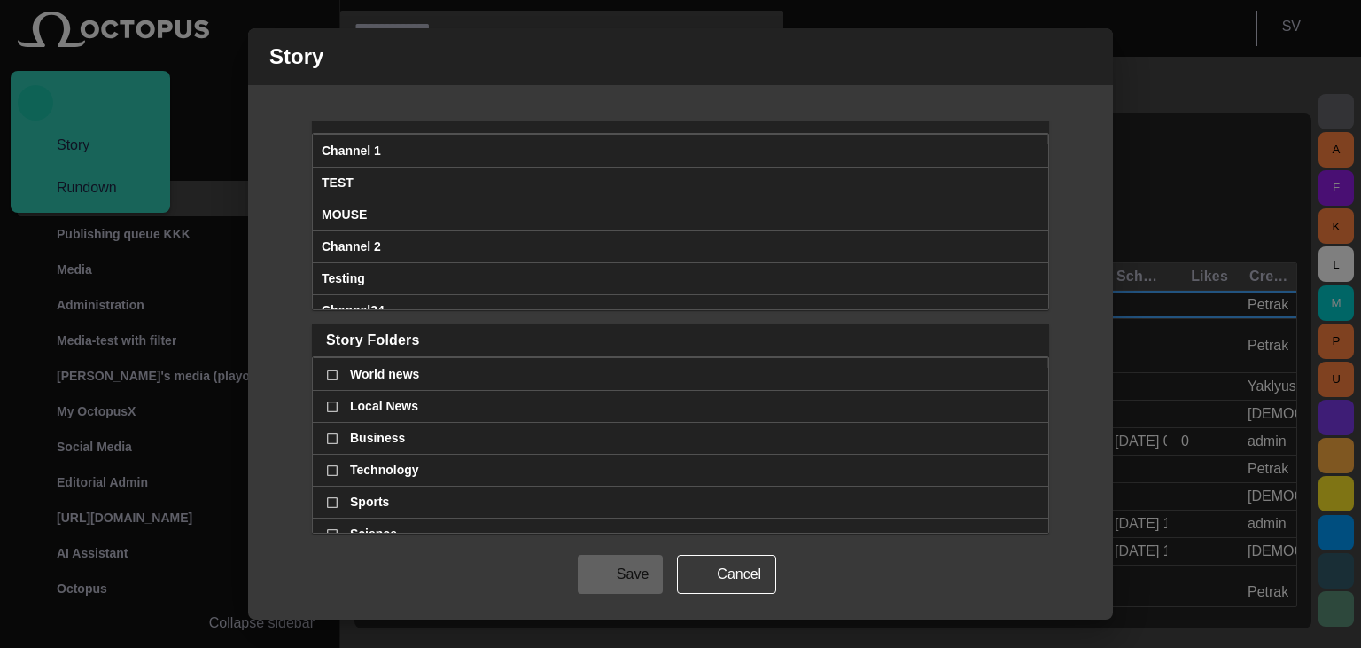
scroll to position [132, 0]
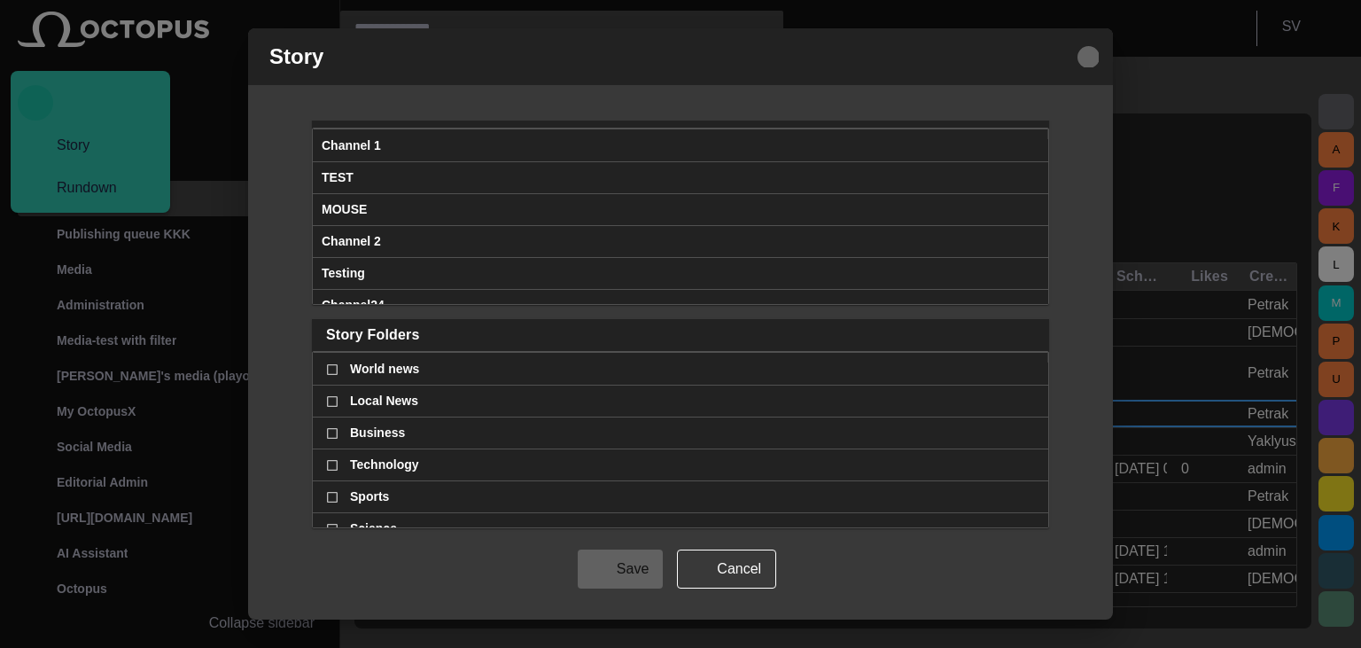
click at [1087, 57] on span "button" at bounding box center [1088, 56] width 21 height 21
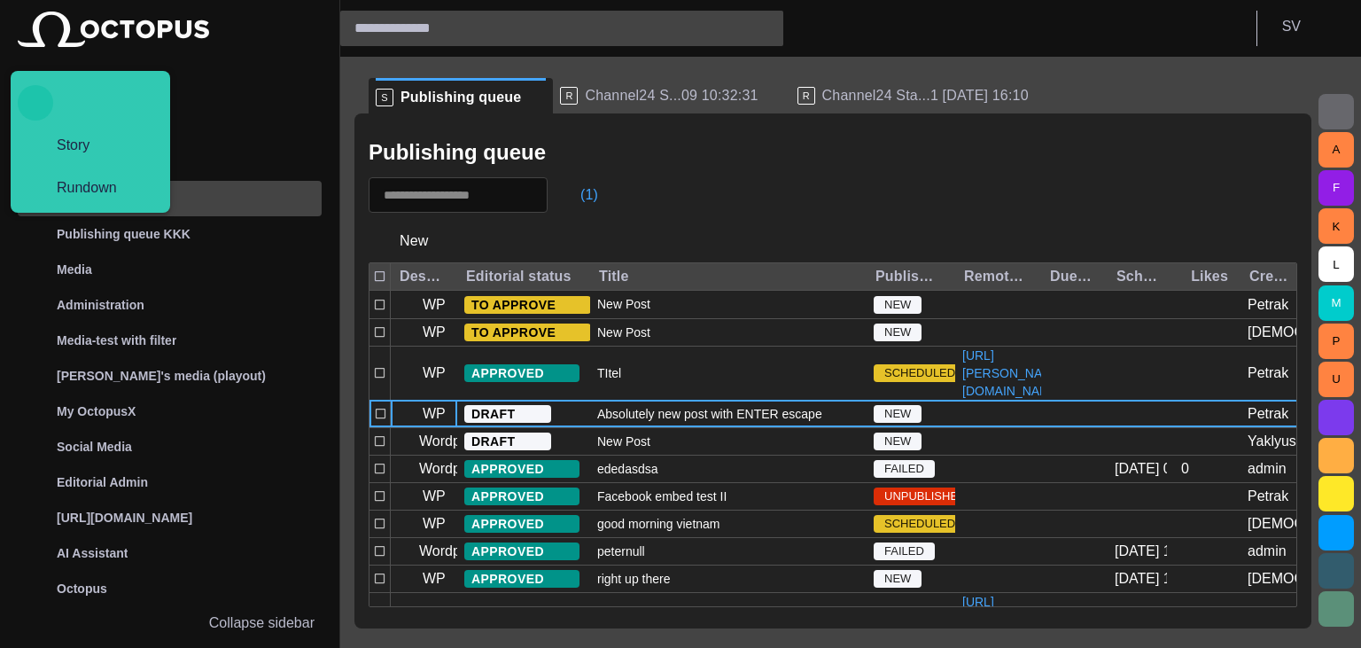
click at [663, 101] on span "Channel24 S...09 10:32:31" at bounding box center [671, 96] width 173 height 18
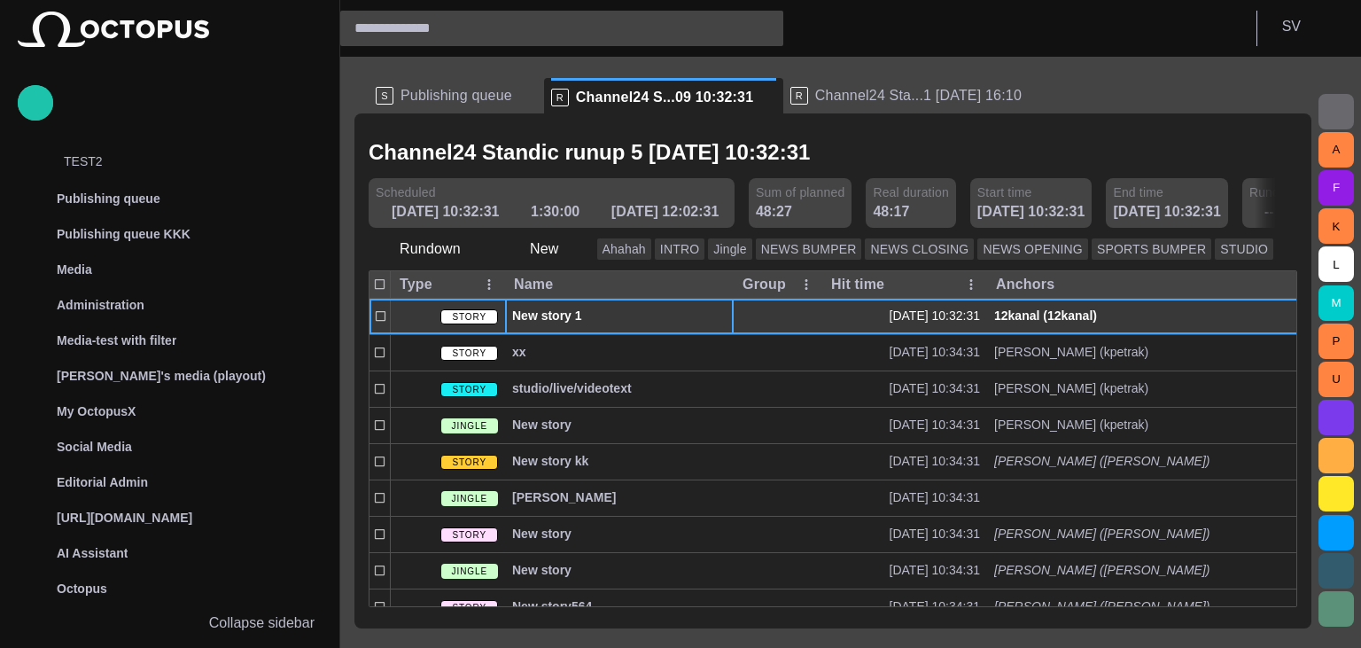
click at [619, 331] on div "New story 1" at bounding box center [619, 316] width 214 height 35
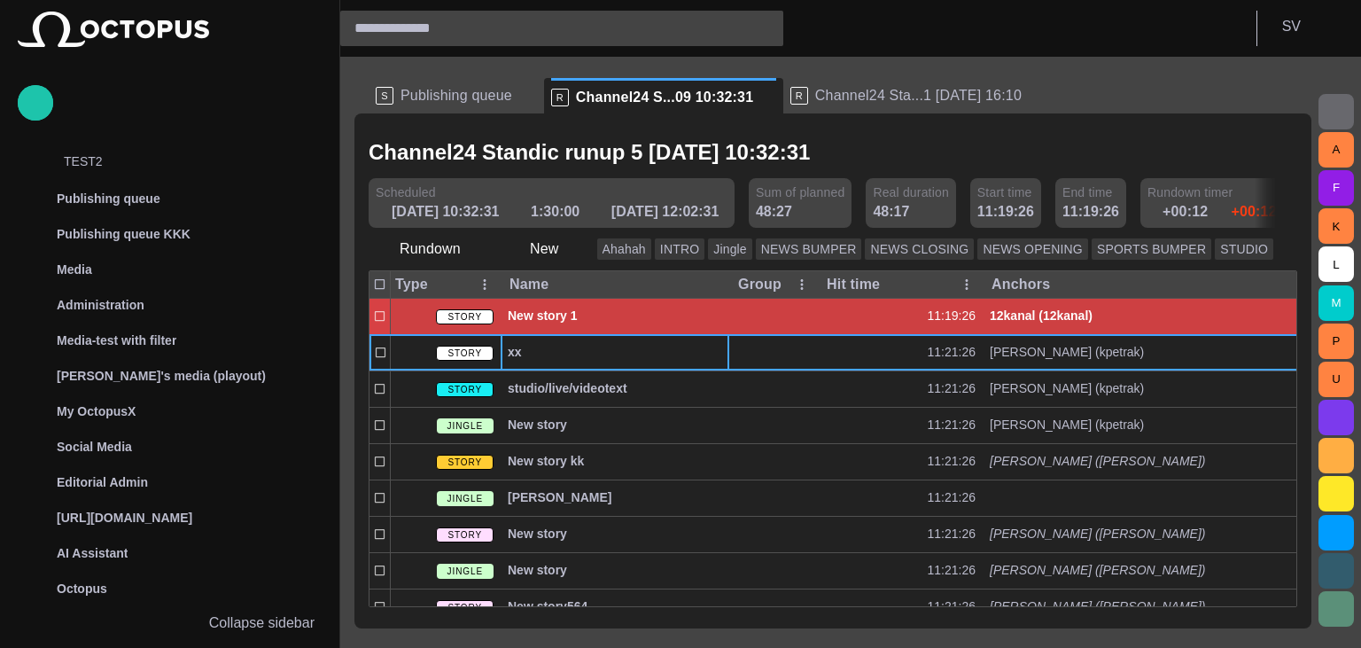
scroll to position [0, 0]
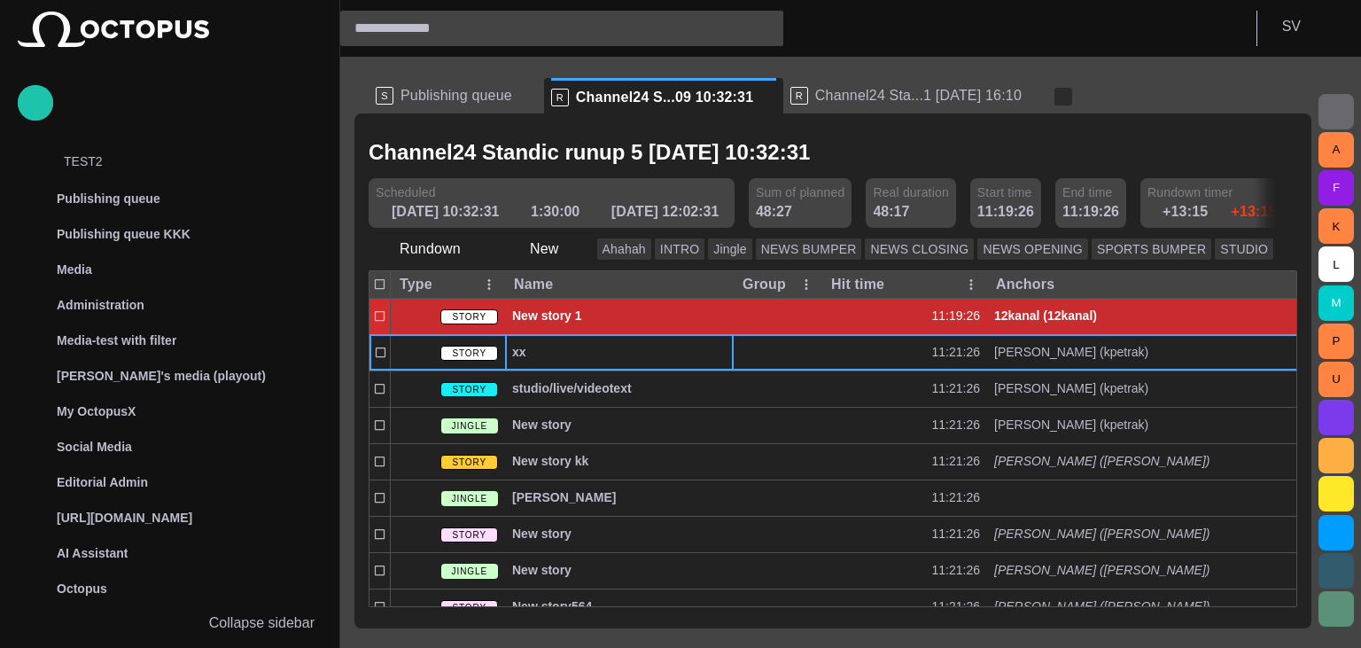
click at [1055, 94] on span "button" at bounding box center [1064, 97] width 18 height 18
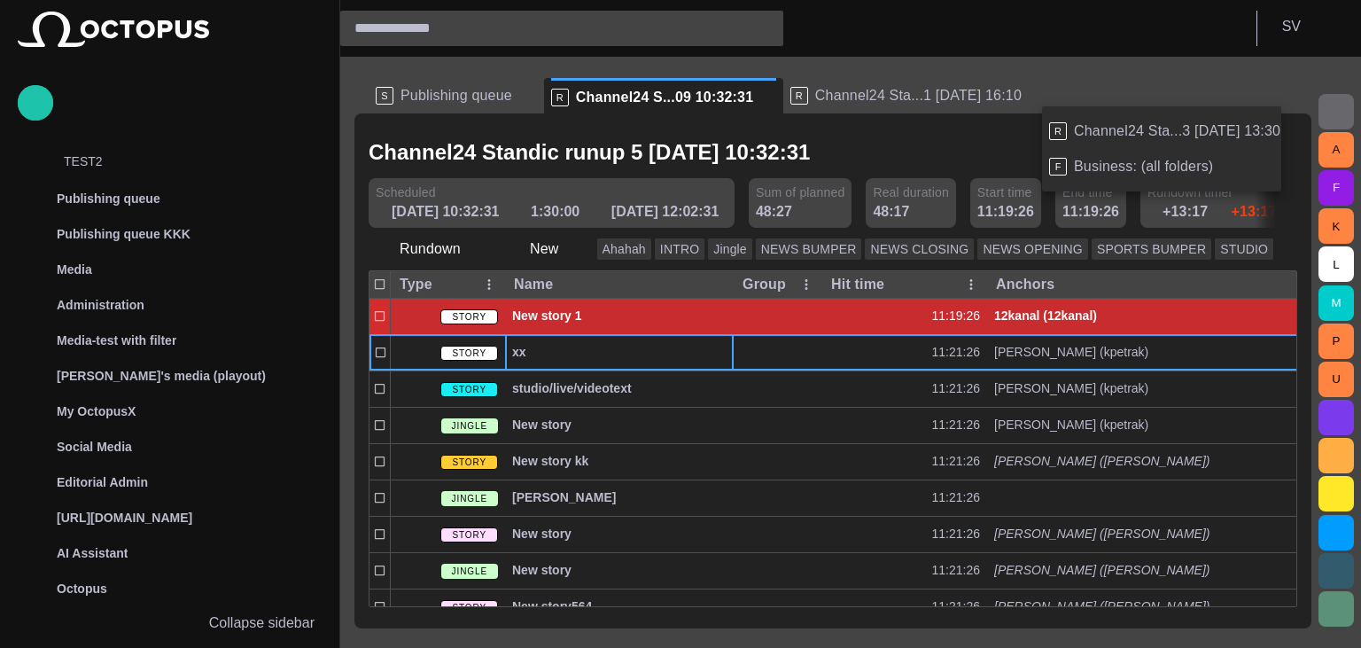
click at [1091, 172] on span "Business: (all folders)" at bounding box center [1143, 167] width 139 height 18
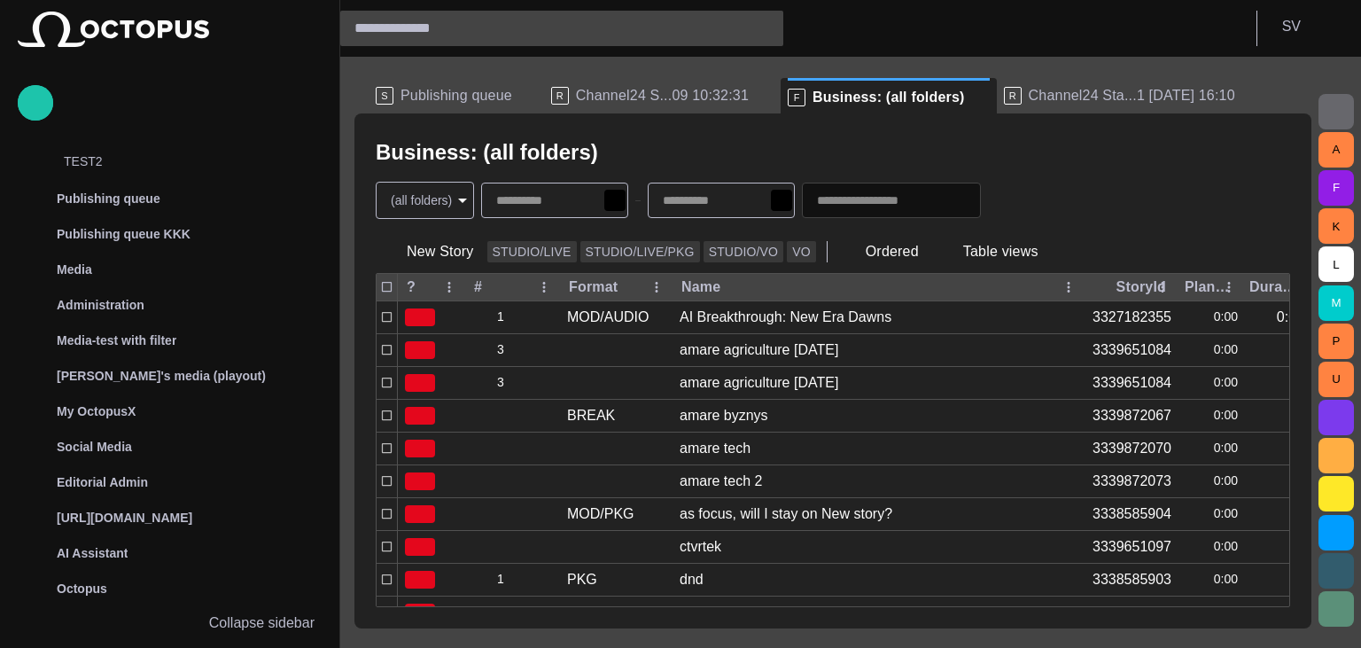
scroll to position [354, 0]
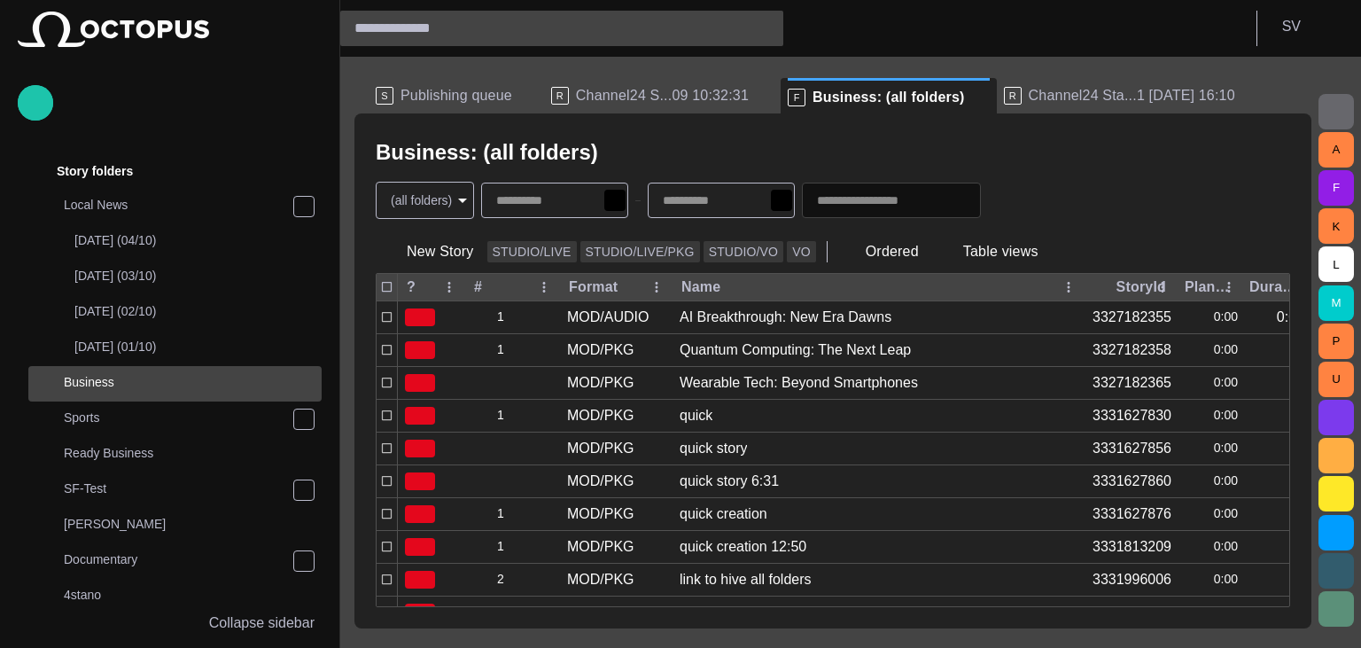
click at [1014, 194] on span "button" at bounding box center [1005, 200] width 18 height 18
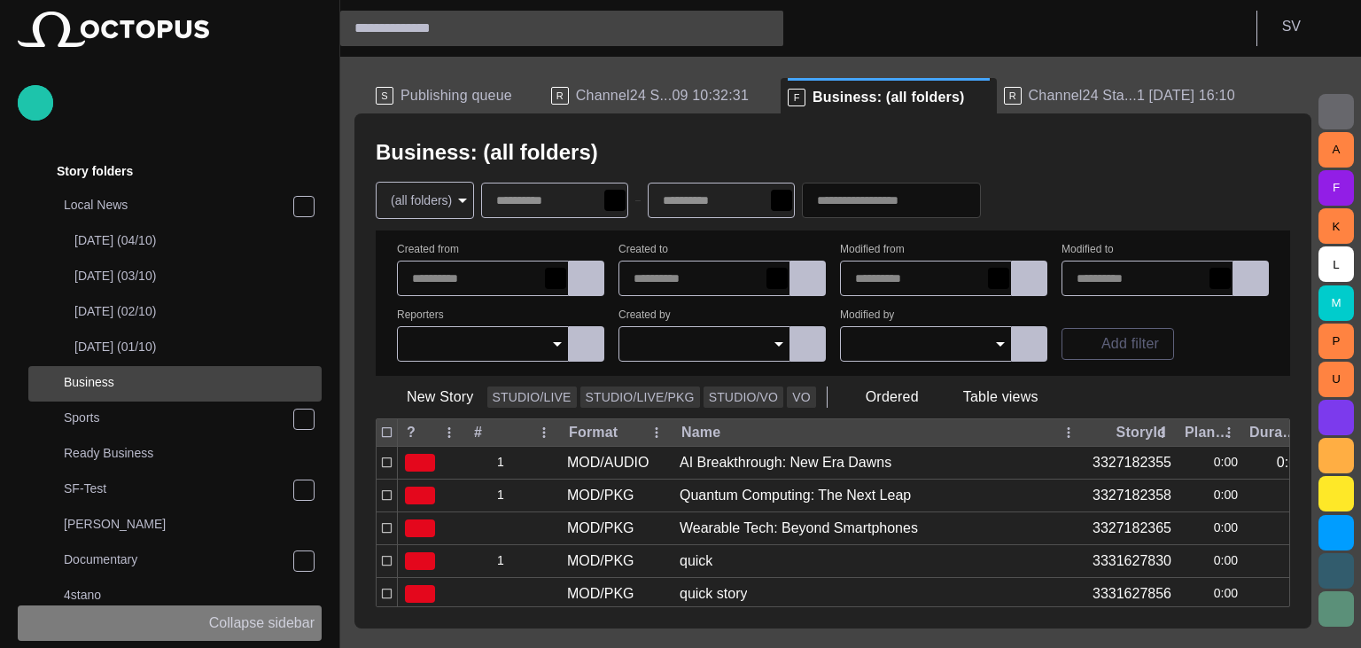
click at [275, 621] on p "Collapse sidebar" at bounding box center [261, 622] width 105 height 21
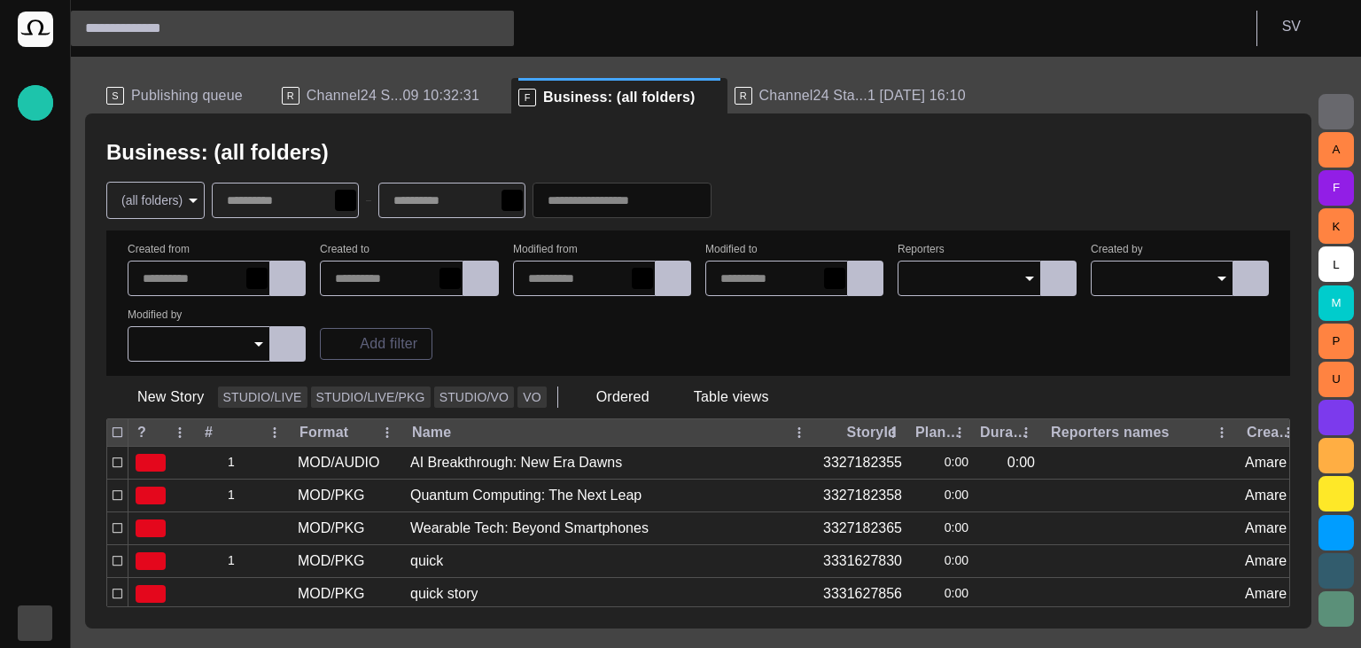
scroll to position [43, 0]
